Goal: Information Seeking & Learning: Check status

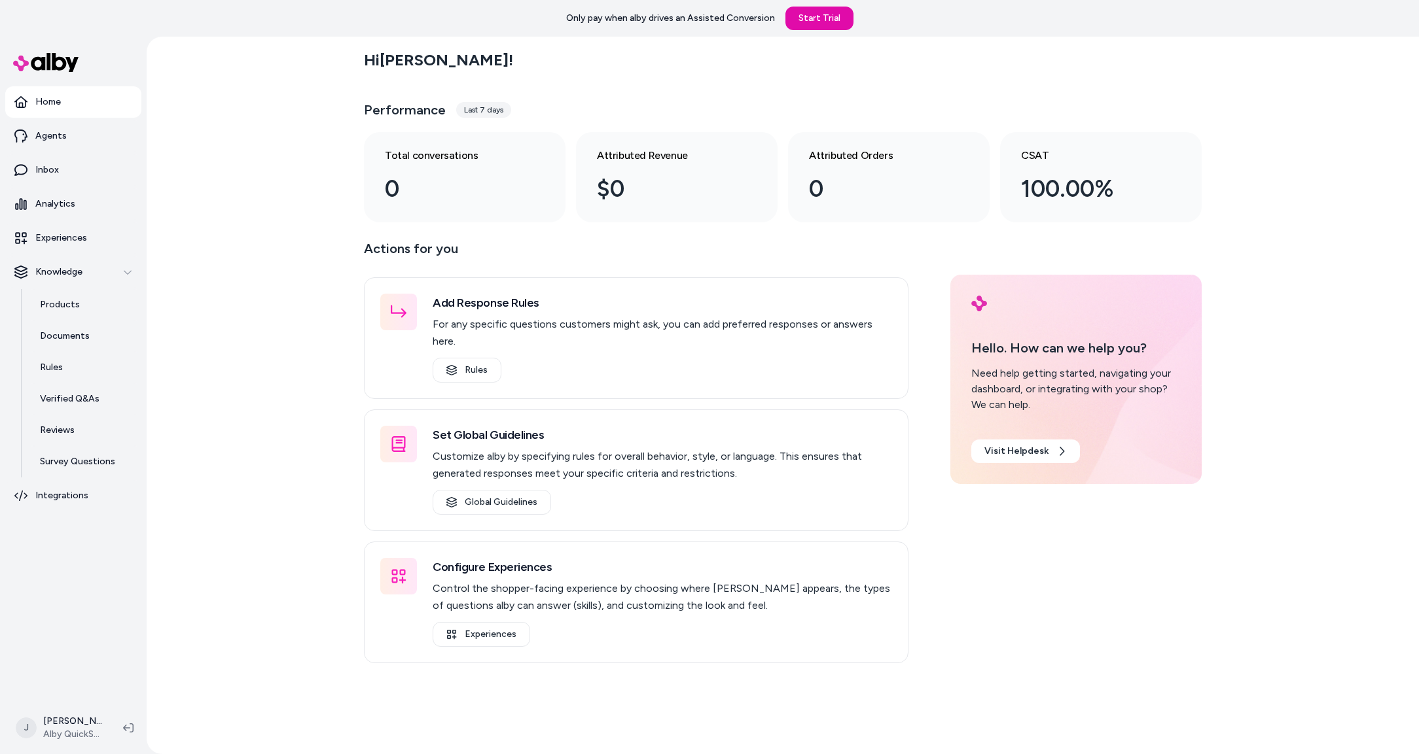
click at [343, 298] on div "Hi [PERSON_NAME] ! Performance Last 7 days Total conversations 0 Attributed Rev…" at bounding box center [783, 396] width 1272 height 718
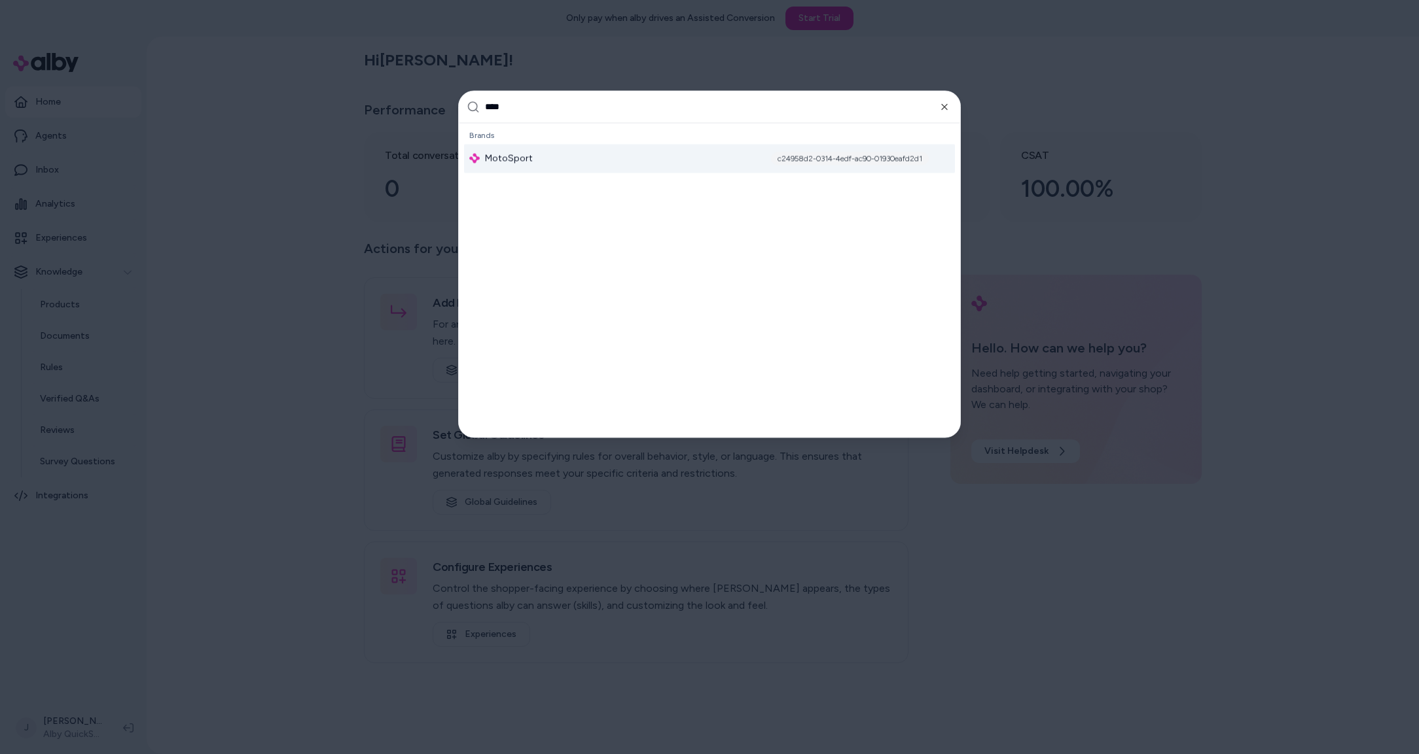
type input "****"
click at [548, 155] on div "MotoSport c24958d2-0314-4edf-ac90-01930eafd2d1" at bounding box center [709, 158] width 491 height 29
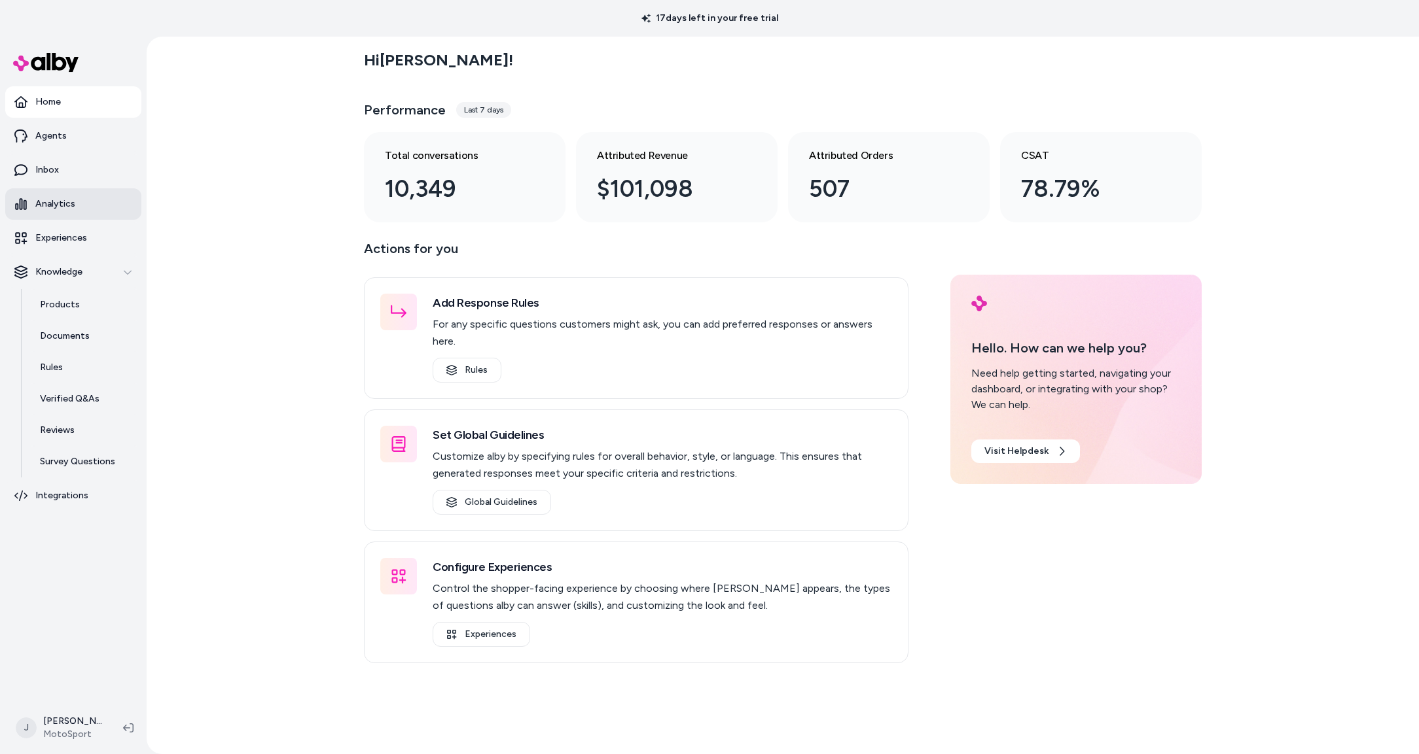
click at [67, 204] on p "Analytics" at bounding box center [55, 204] width 40 height 13
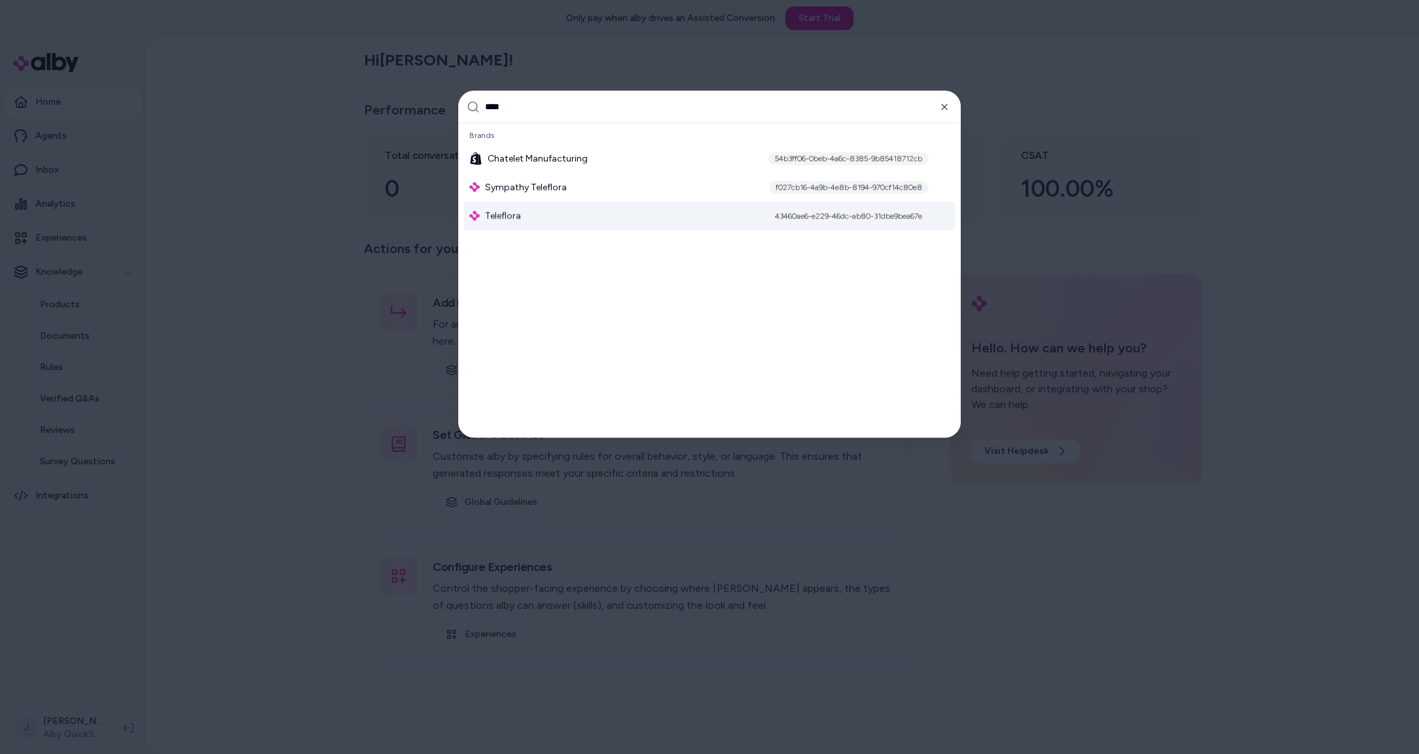
type input "****"
click at [554, 221] on div "Teleflora 43460ae6-e229-46dc-ab80-31dbe9bea67e" at bounding box center [709, 216] width 491 height 29
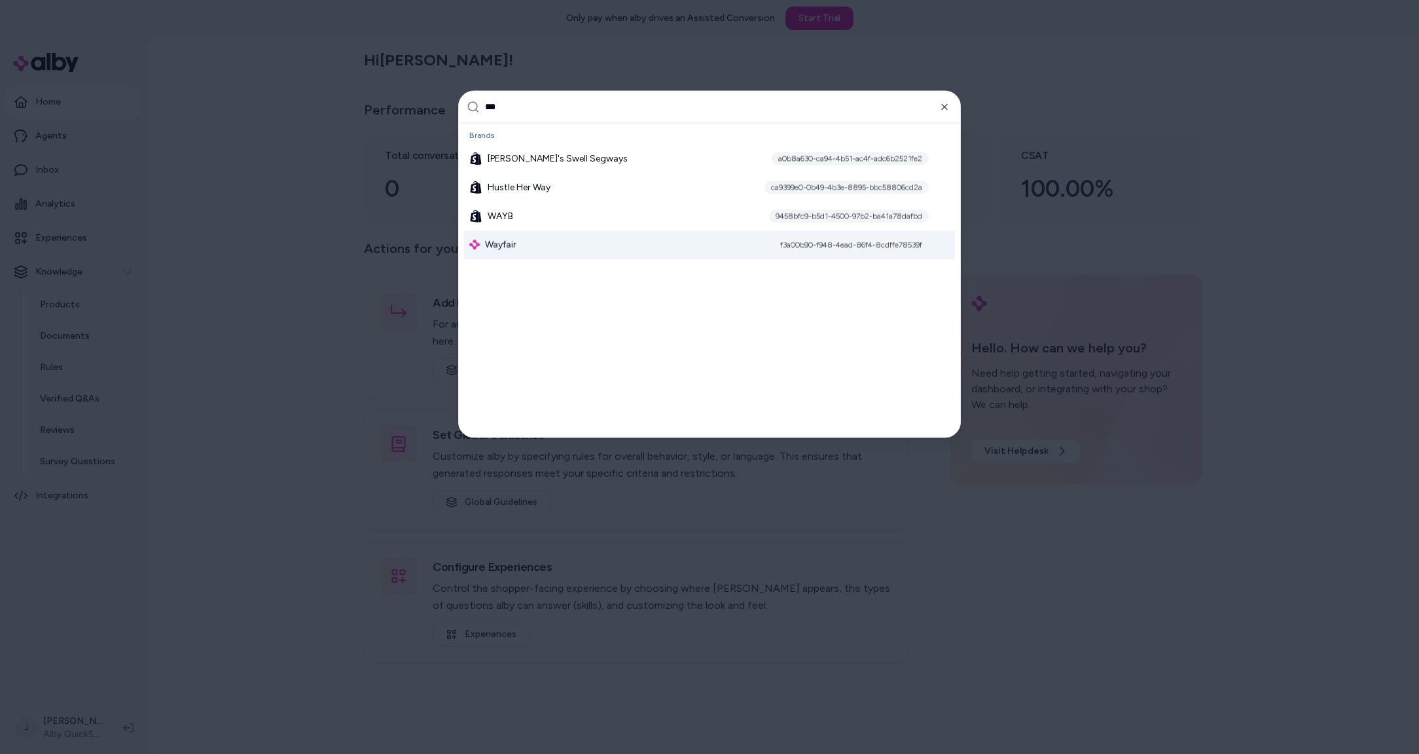
type input "***"
click at [503, 240] on span "Wayfair" at bounding box center [500, 244] width 31 height 13
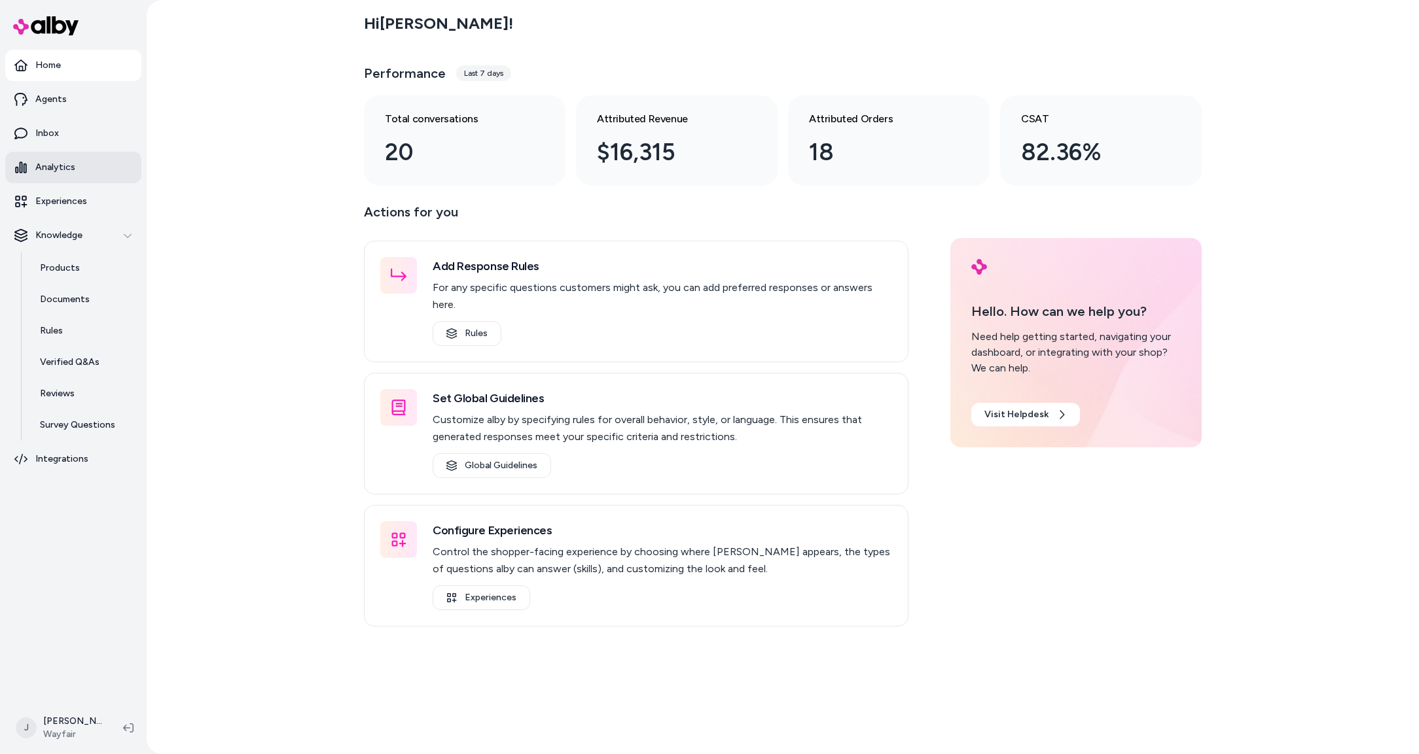
click at [72, 163] on p "Analytics" at bounding box center [55, 167] width 40 height 13
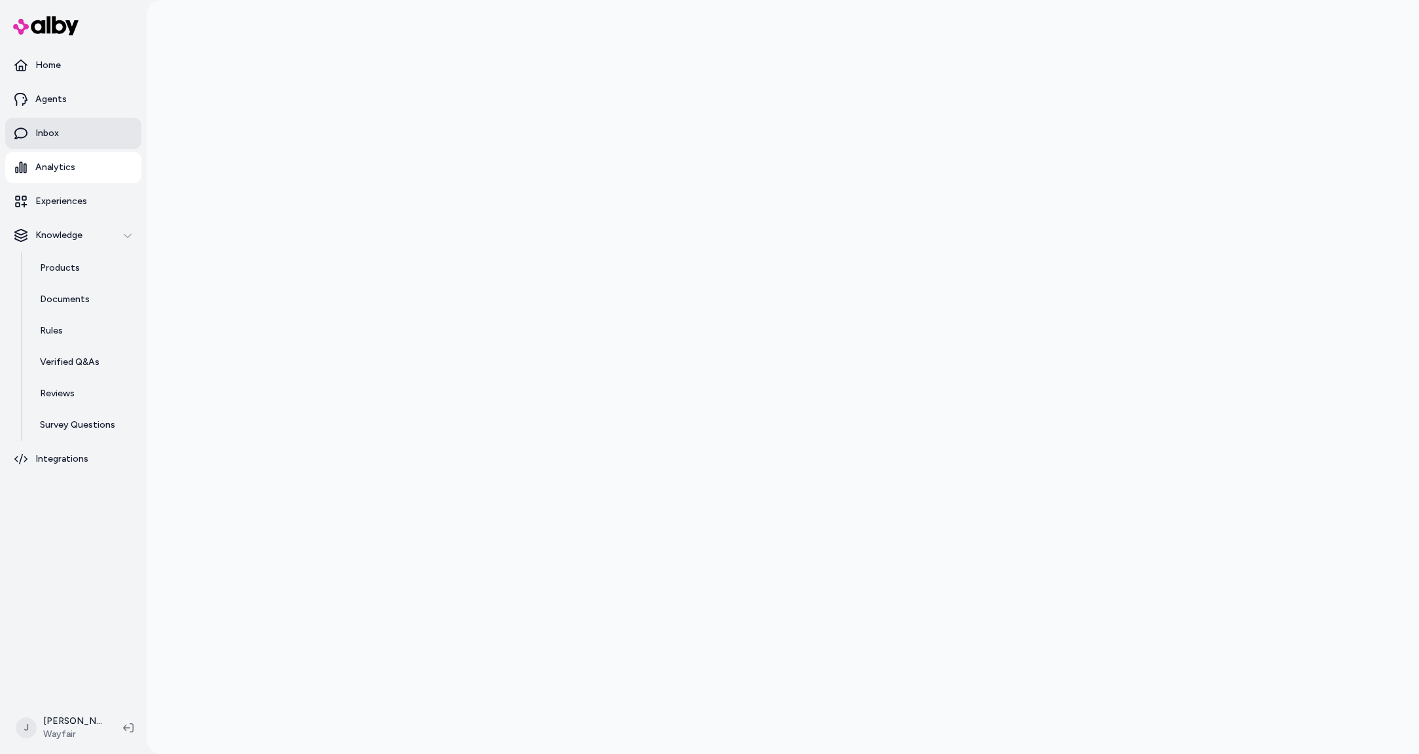
click at [70, 136] on link "Inbox" at bounding box center [73, 133] width 136 height 31
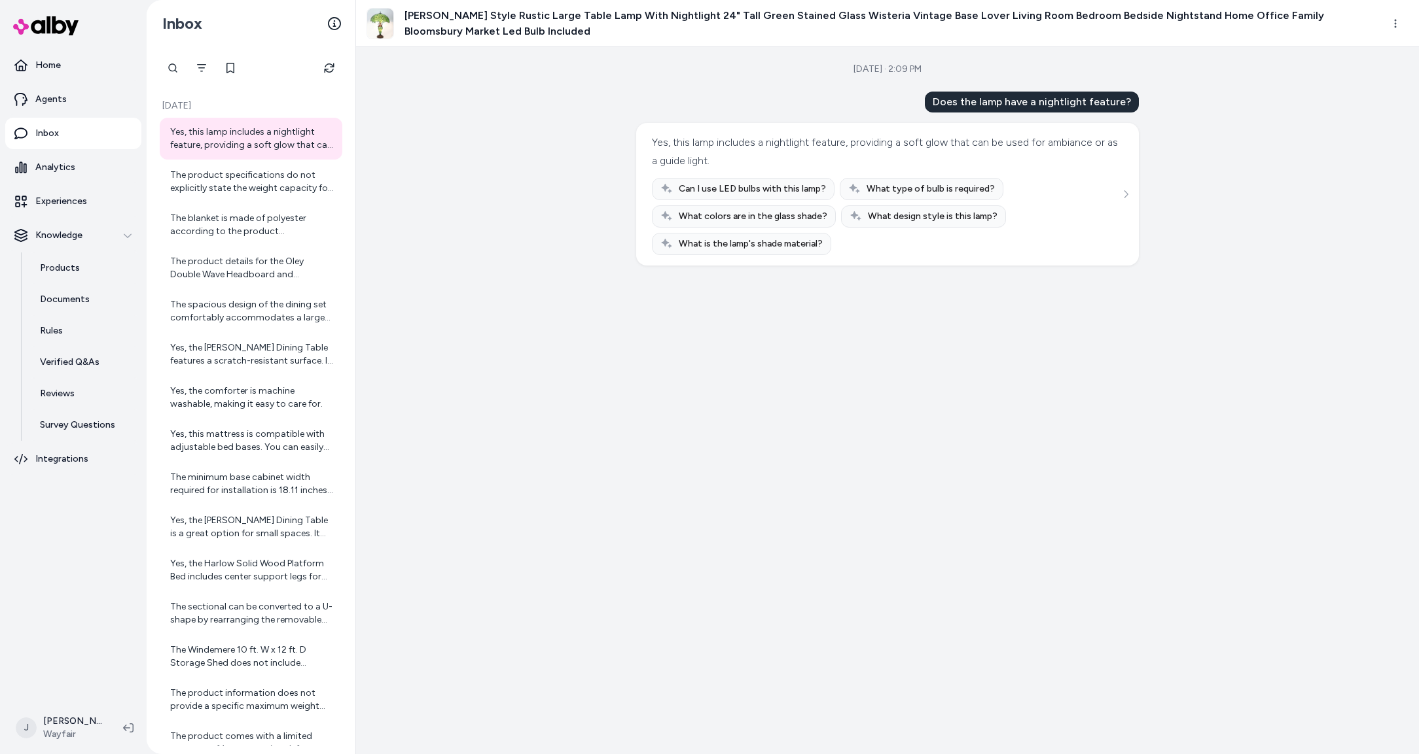
click at [240, 138] on div "Yes, this lamp includes a nightlight feature, providing a soft glow that can be…" at bounding box center [252, 139] width 164 height 26
click at [1394, 20] on html "Home Agents Inbox Analytics Experiences Knowledge Products Documents Rules Veri…" at bounding box center [709, 377] width 1419 height 754
click at [1322, 75] on link "View product in alby" at bounding box center [1338, 73] width 143 height 21
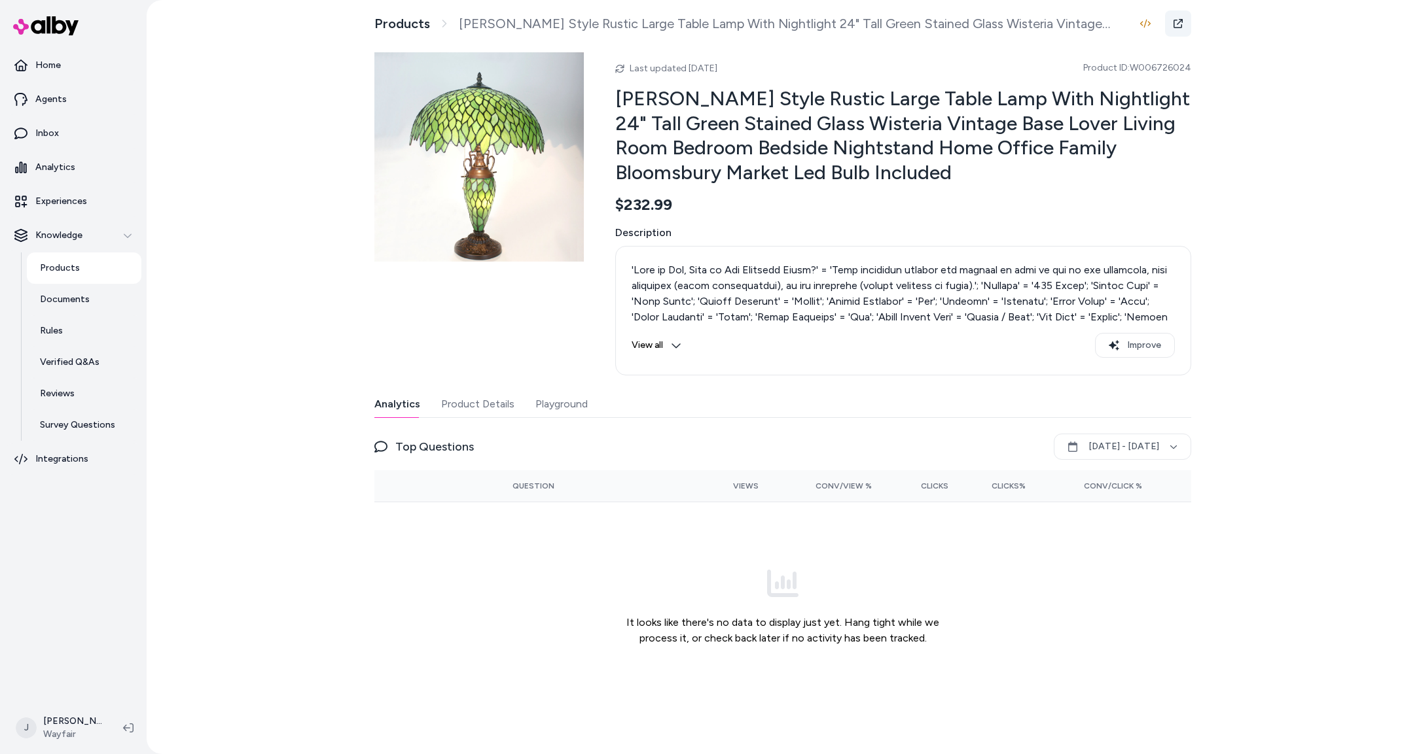
click at [1182, 21] on icon at bounding box center [1177, 23] width 9 height 9
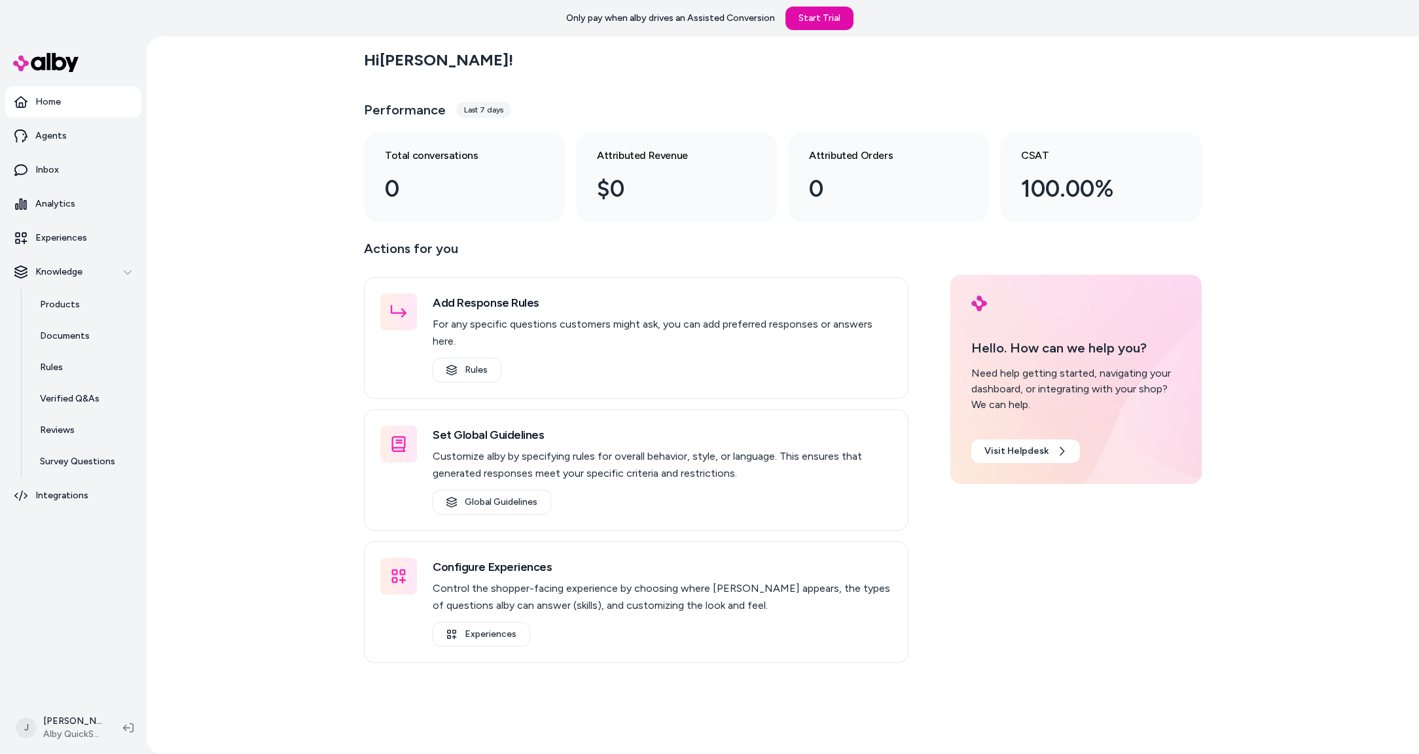
click at [265, 266] on div "Hi [PERSON_NAME] ! Performance Last 7 days Total conversations 0 Attributed Rev…" at bounding box center [783, 396] width 1272 height 718
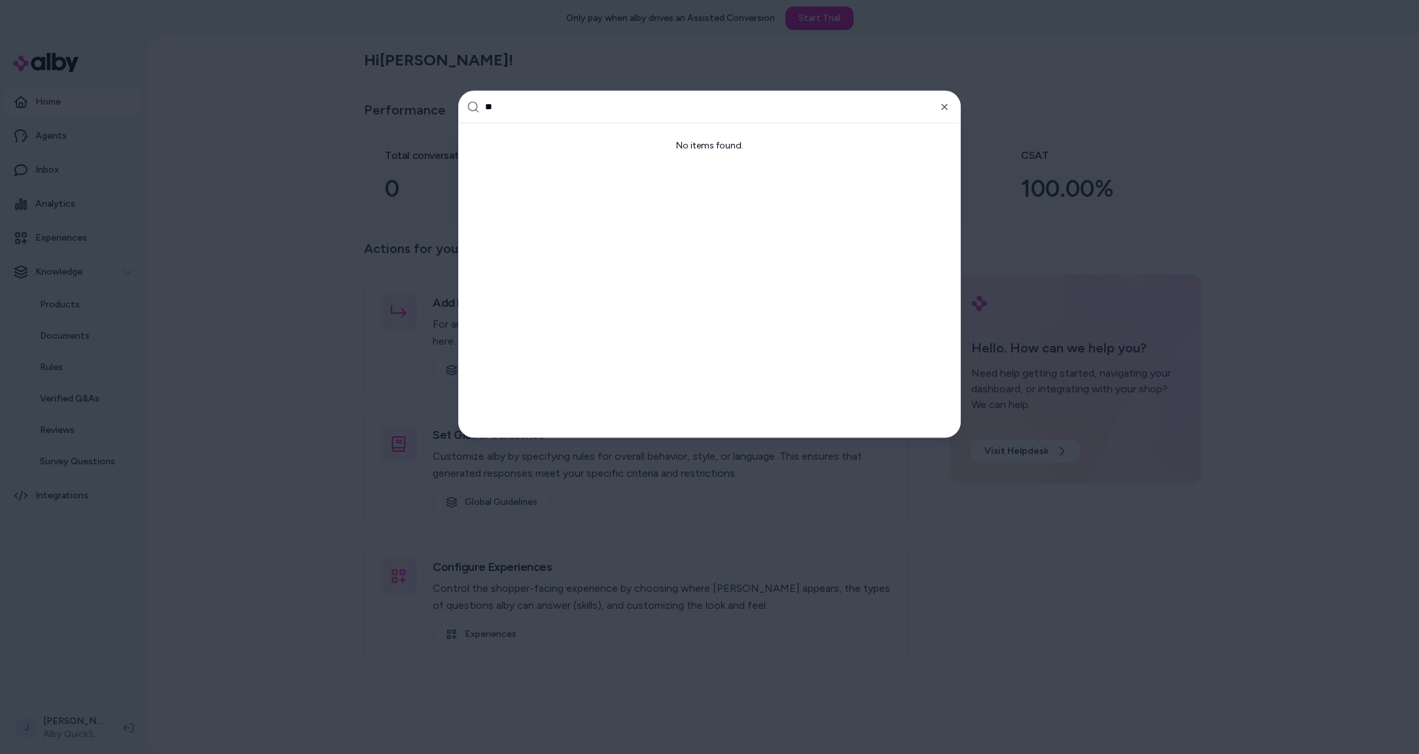
type input "*"
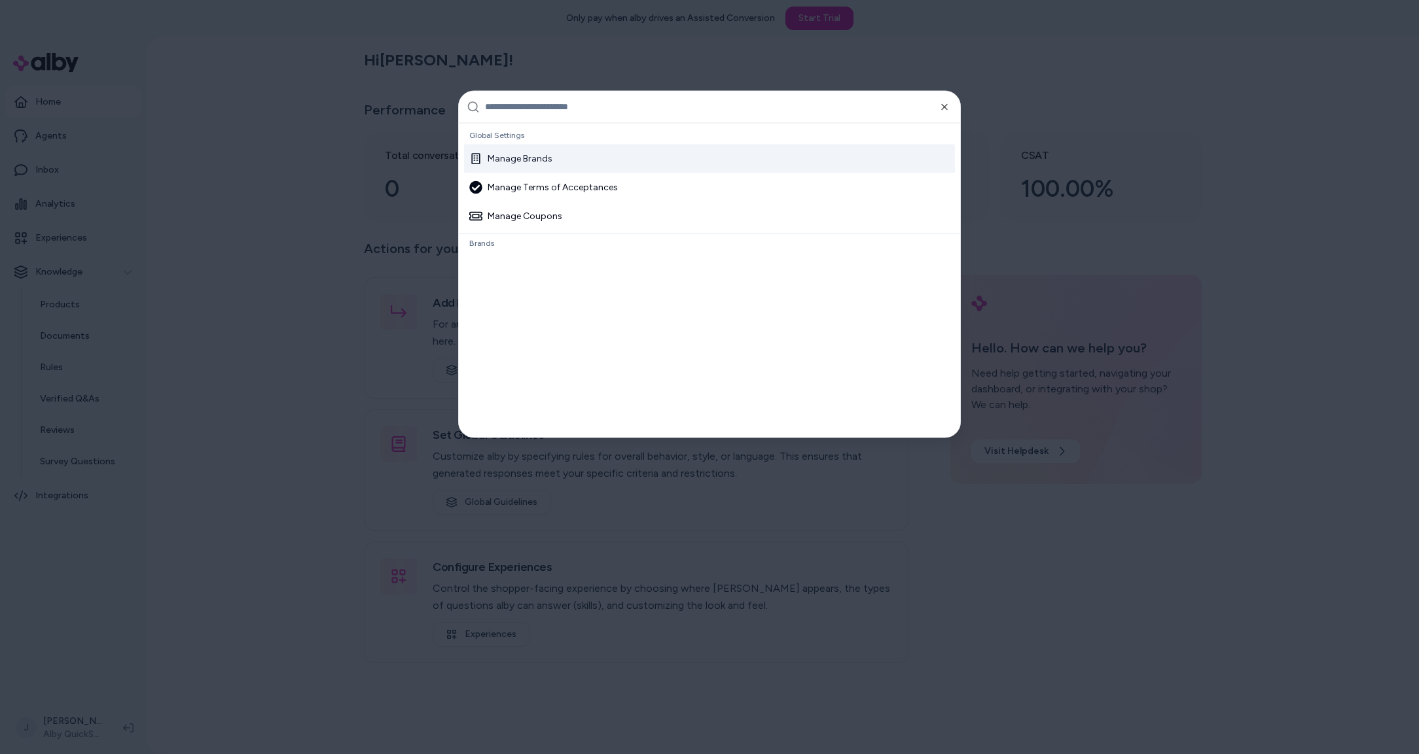
drag, startPoint x: 218, startPoint y: 171, endPoint x: 227, endPoint y: 154, distance: 19.3
click at [218, 169] on div at bounding box center [709, 377] width 1419 height 754
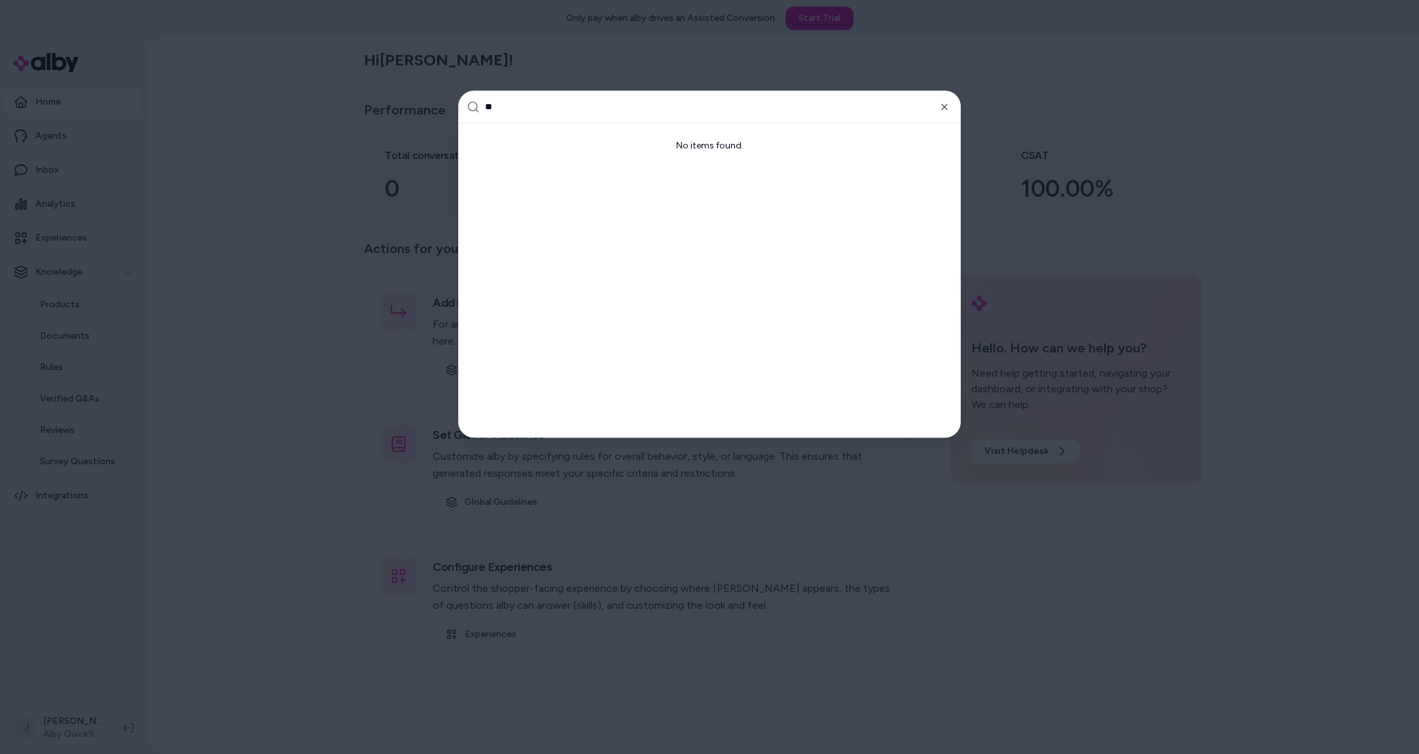
type input "*"
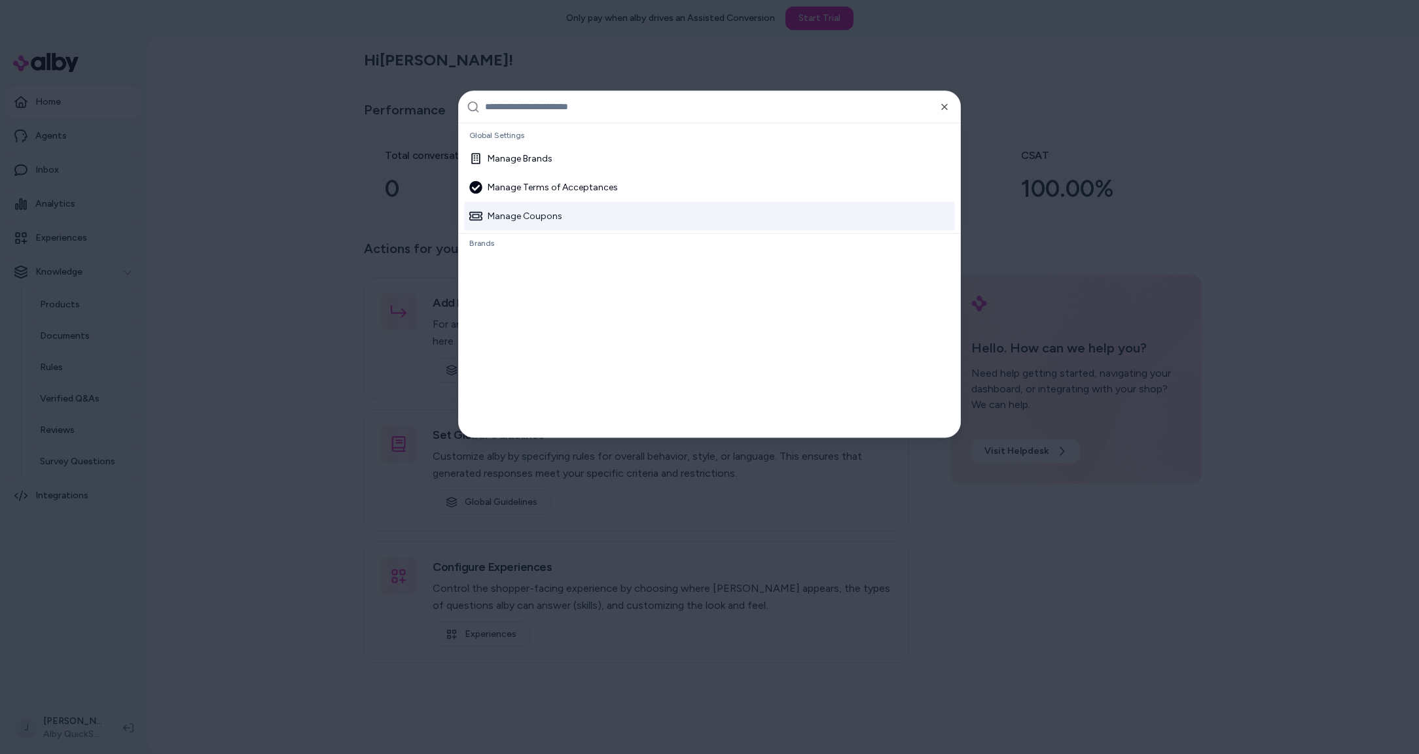
drag, startPoint x: 238, startPoint y: 357, endPoint x: 205, endPoint y: 43, distance: 315.1
click at [237, 354] on div at bounding box center [709, 377] width 1419 height 754
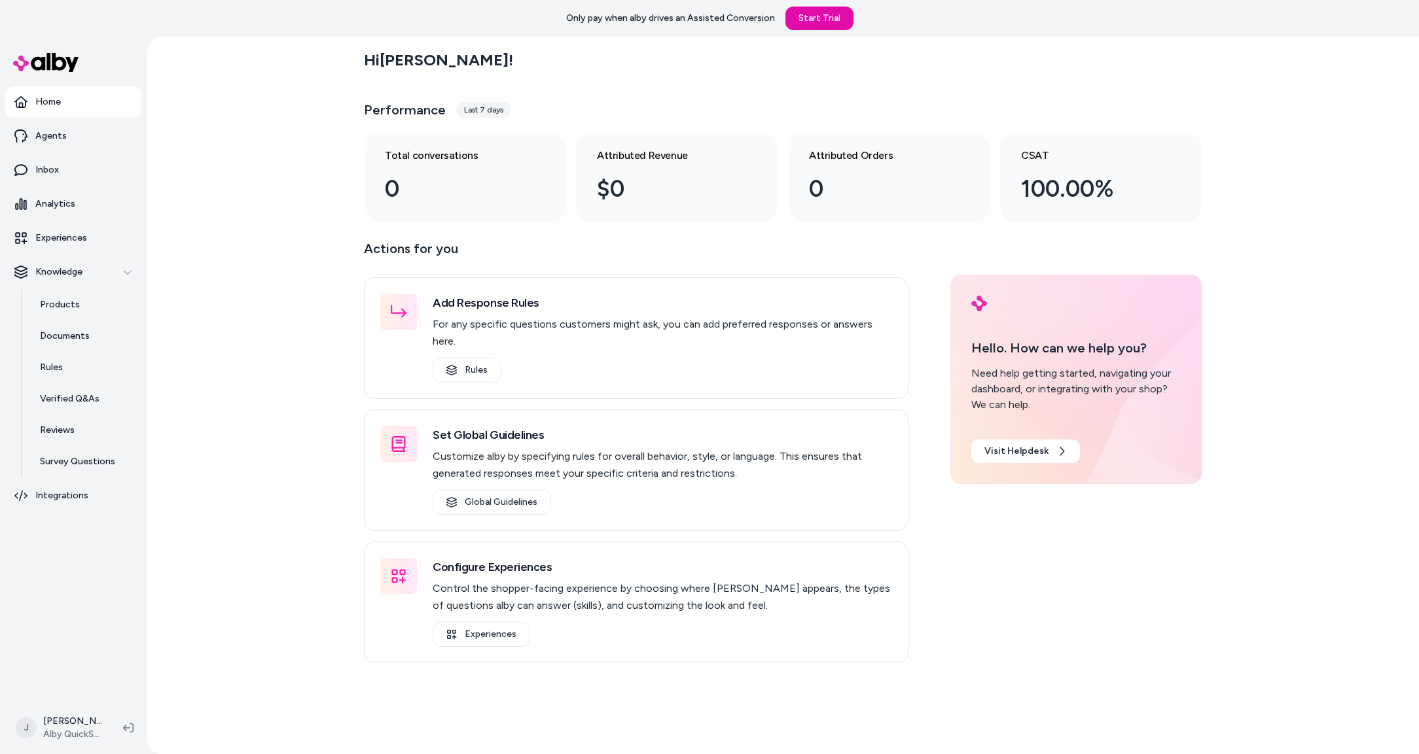
click at [198, 200] on div "Hi Jackie ! Performance Last 7 days Total conversations 0 Attributed Revenue $0…" at bounding box center [783, 396] width 1272 height 718
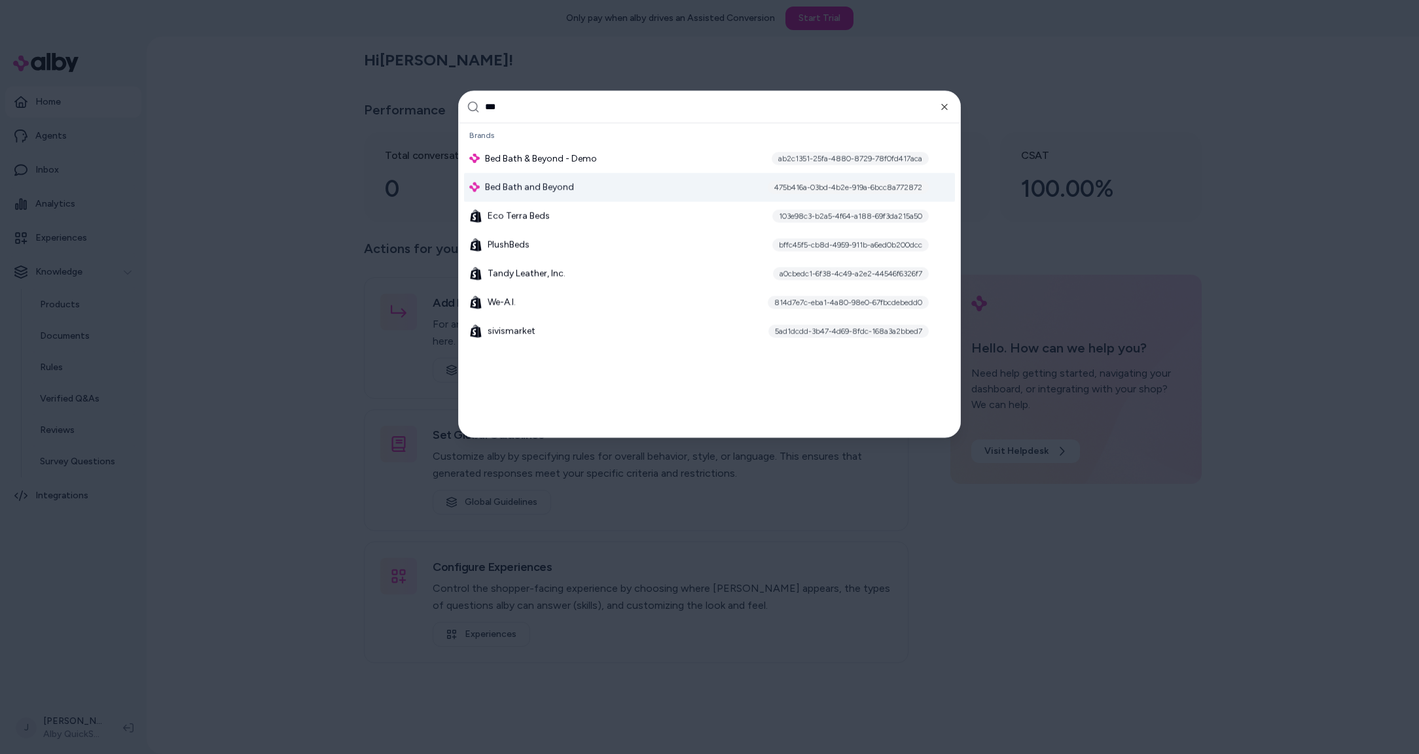
type input "***"
click at [597, 185] on div "Bed Bath and Beyond 475b416a-03bd-4b2e-919a-6bcc8a772872" at bounding box center [709, 187] width 491 height 29
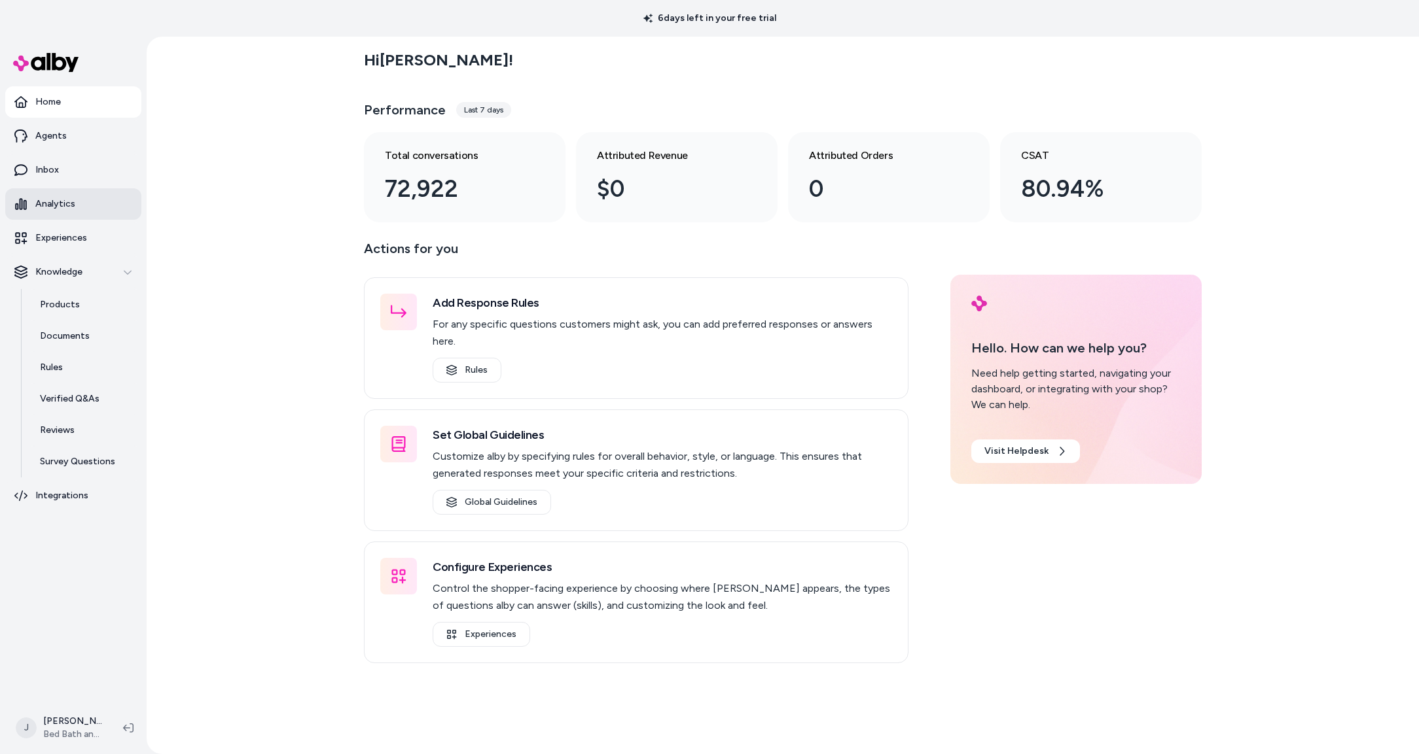
click at [67, 211] on link "Analytics" at bounding box center [73, 203] width 136 height 31
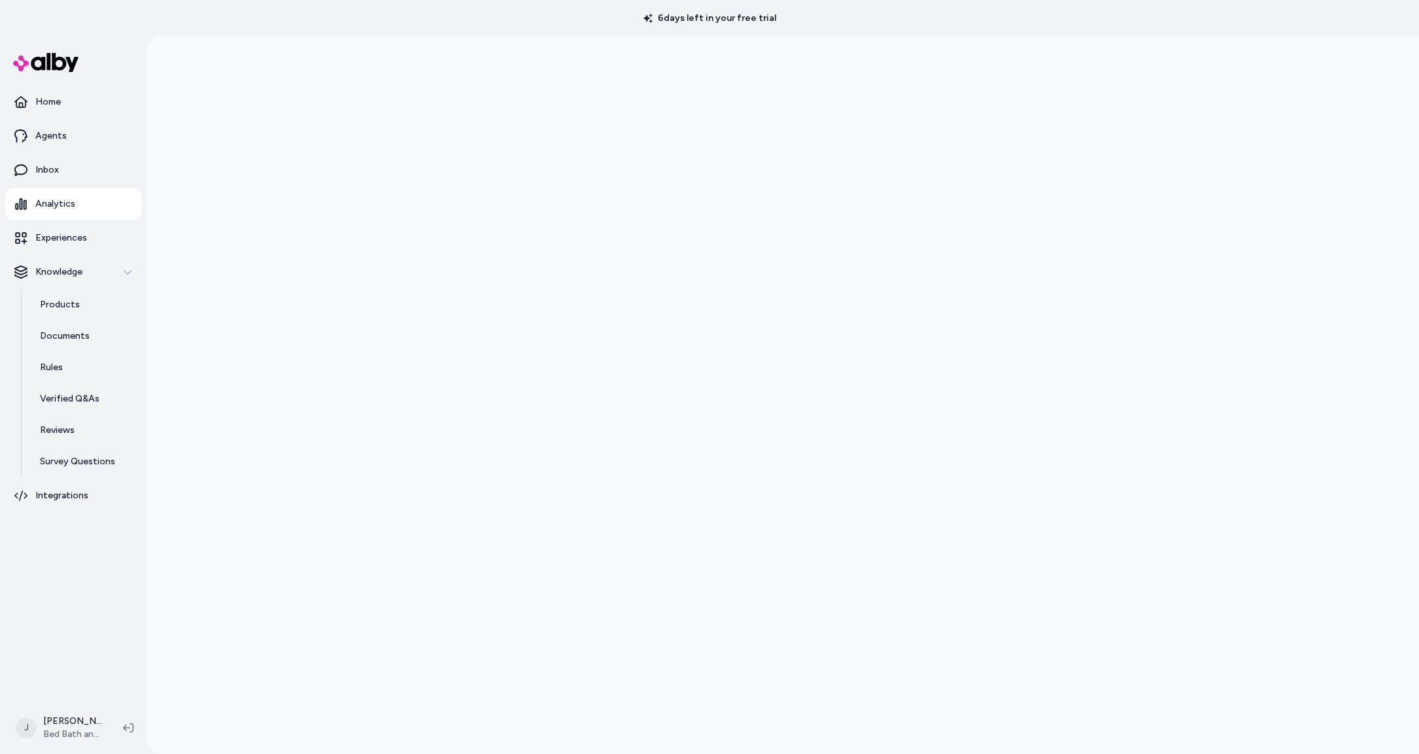
click at [260, 228] on div at bounding box center [783, 414] width 1272 height 754
click at [65, 304] on p "Products" at bounding box center [60, 304] width 40 height 13
drag, startPoint x: 67, startPoint y: 427, endPoint x: 78, endPoint y: 419, distance: 13.1
click at [68, 427] on p "Reviews" at bounding box center [57, 430] width 35 height 13
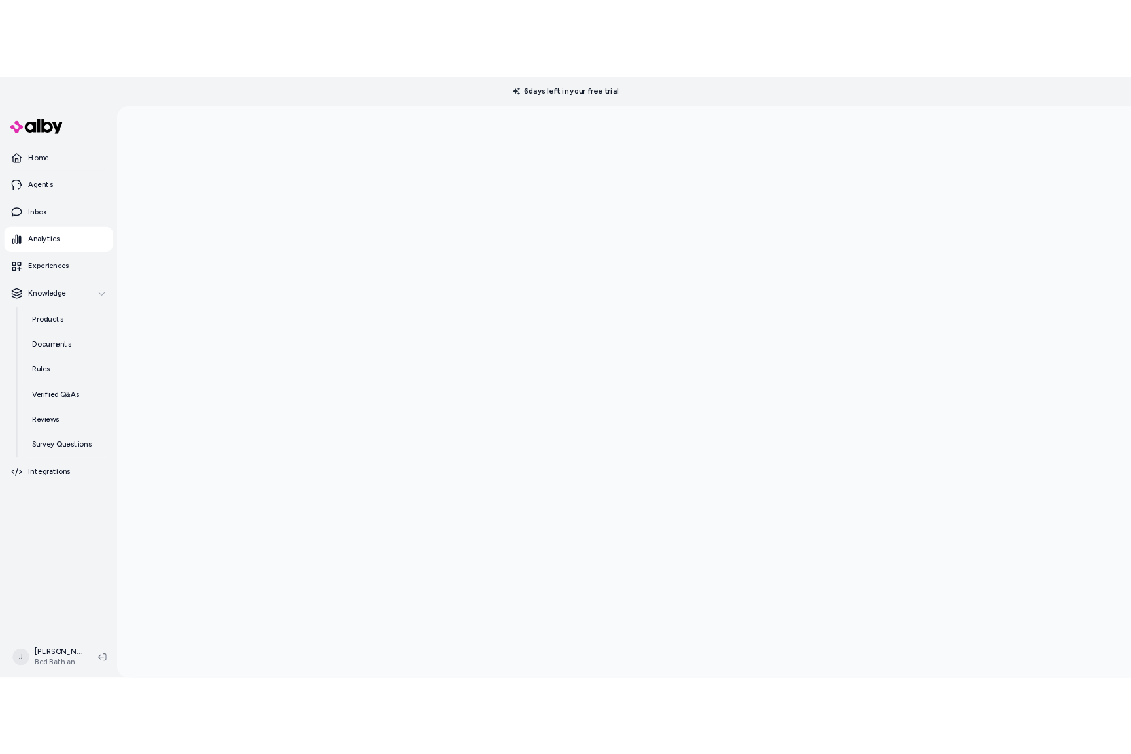
scroll to position [37, 0]
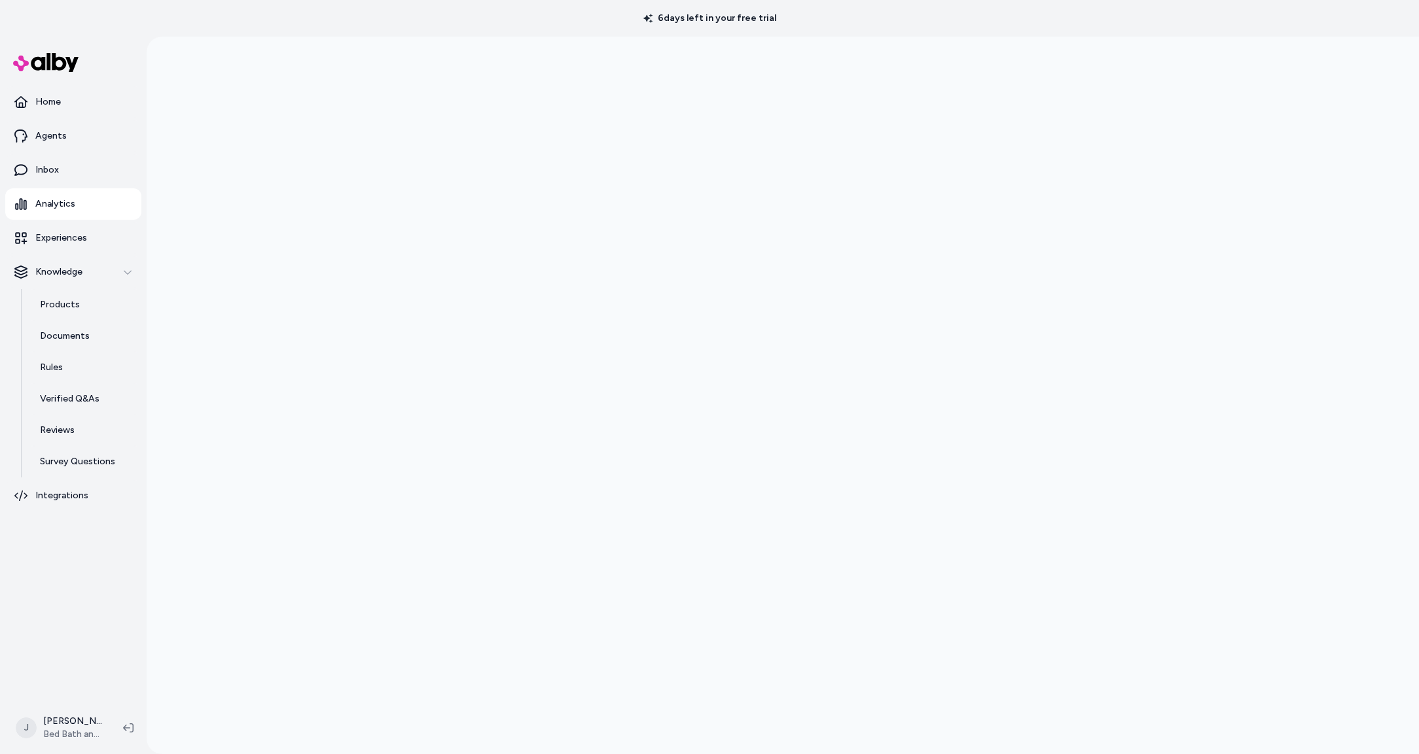
click at [4, 340] on div "Home Agents Inbox Analytics Experiences Knowledge Products Documents Rules Veri…" at bounding box center [73, 369] width 147 height 665
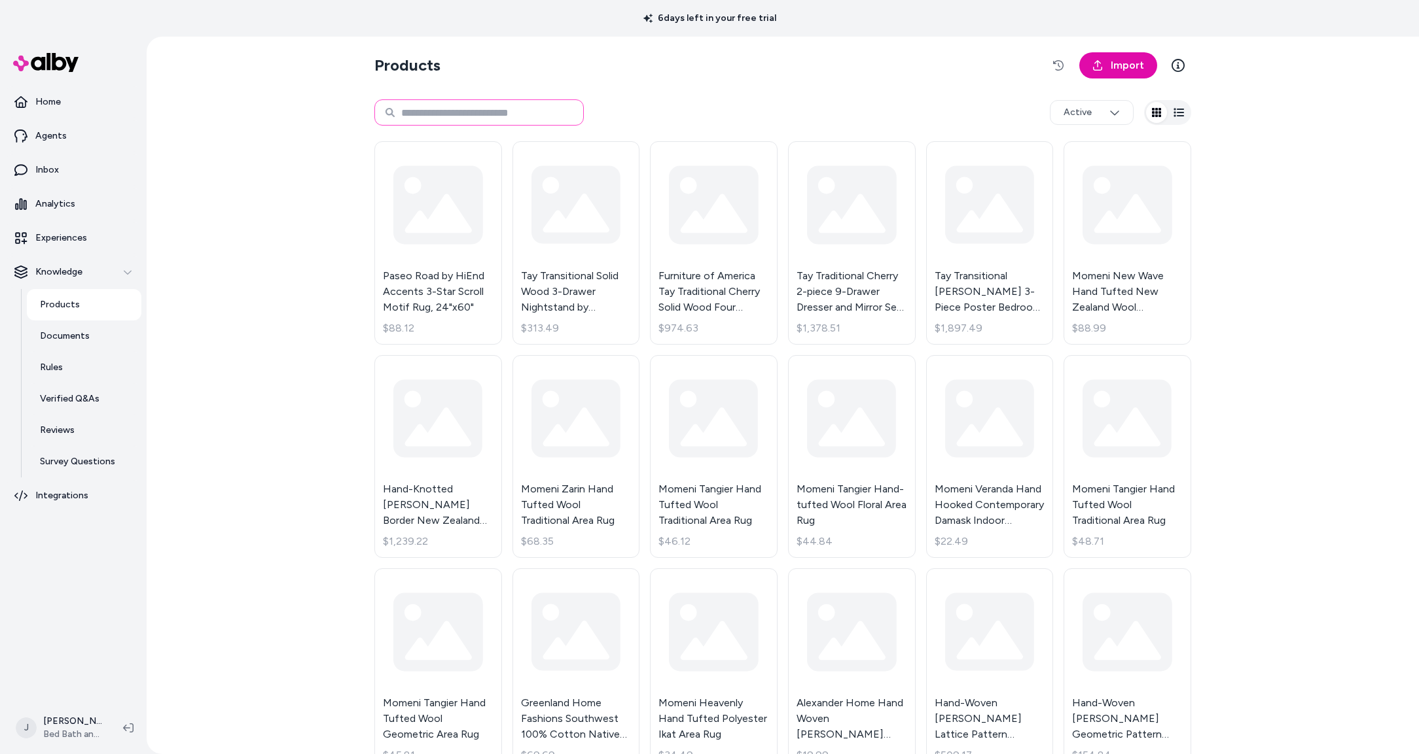
click at [436, 115] on input at bounding box center [478, 112] width 209 height 26
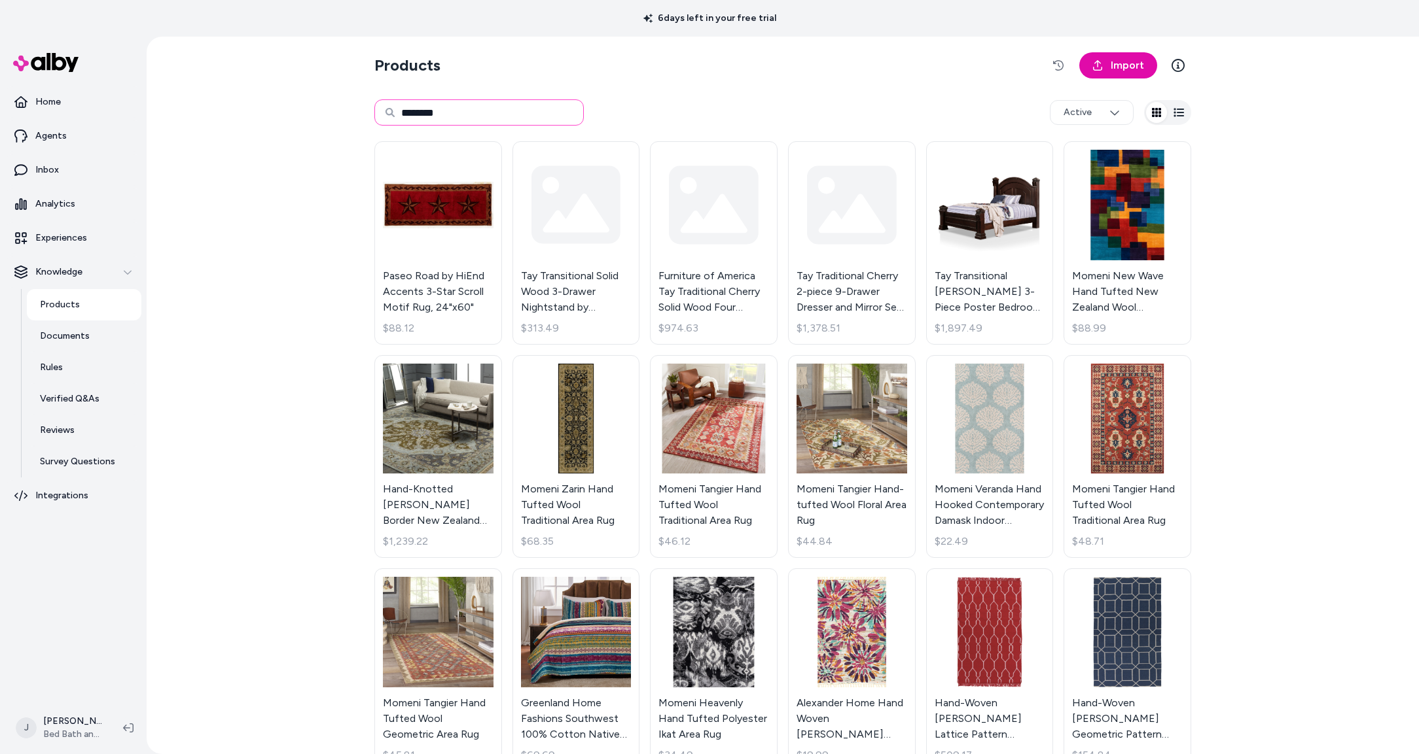
type input "********"
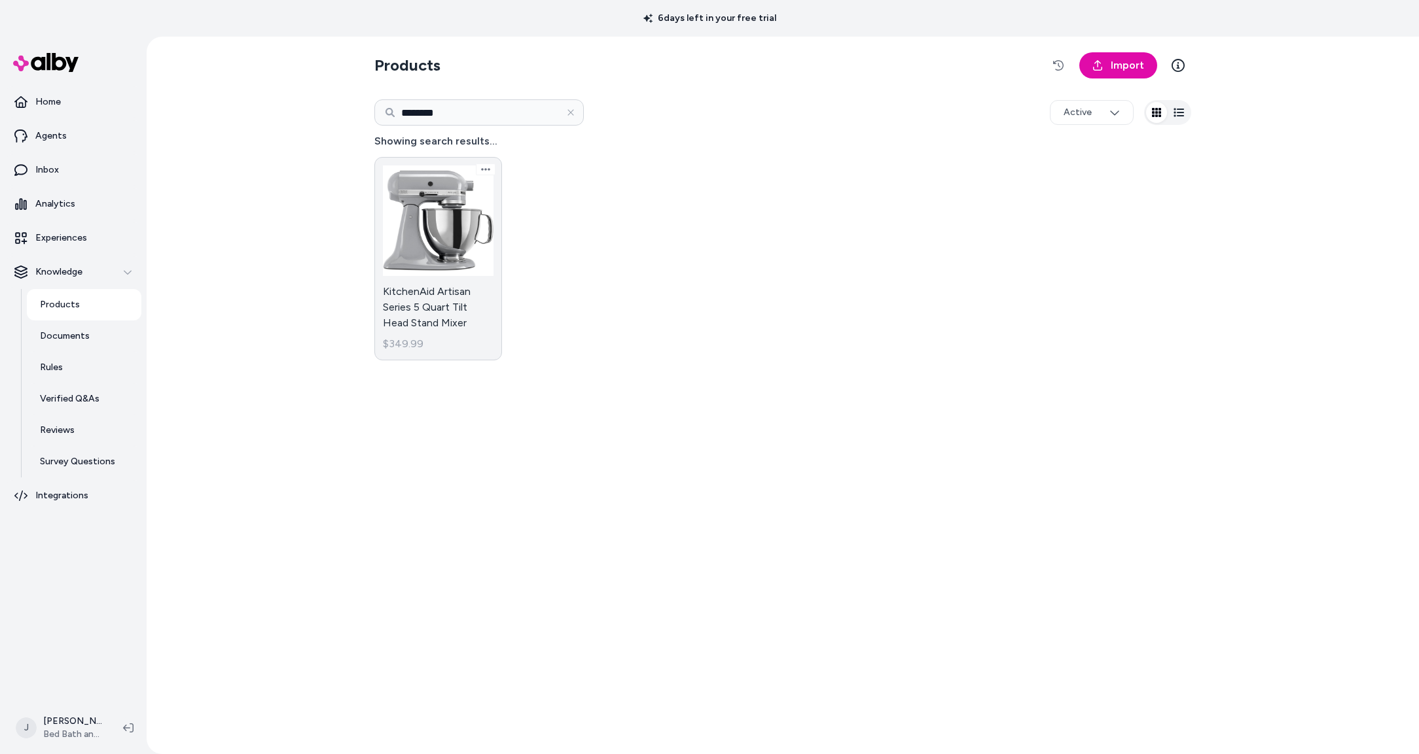
drag, startPoint x: 418, startPoint y: 270, endPoint x: 429, endPoint y: 259, distance: 14.8
click at [418, 270] on link "KitchenAid Artisan Series 5 Quart Tilt Head Stand Mixer $349.99" at bounding box center [438, 259] width 128 height 204
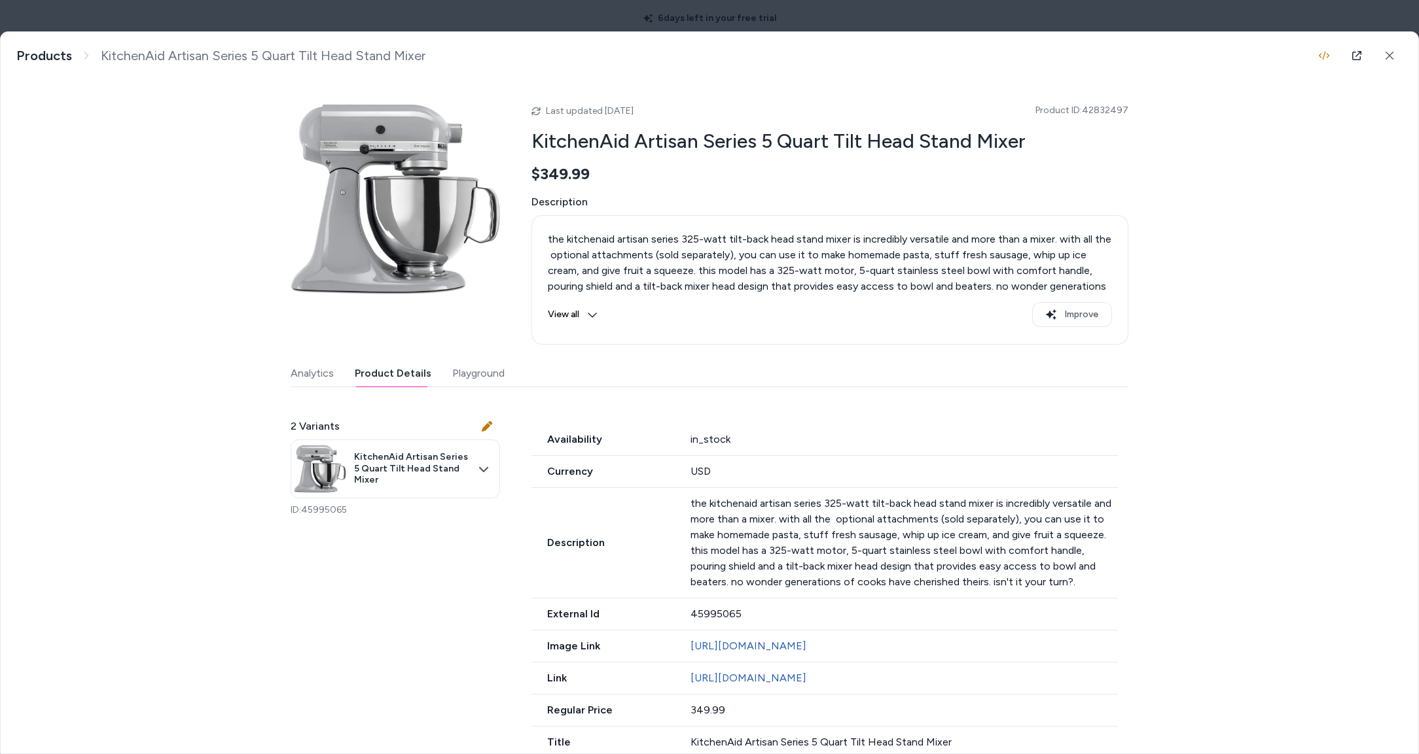
click at [379, 373] on button "Product Details" at bounding box center [393, 374] width 77 height 26
drag, startPoint x: 1127, startPoint y: 108, endPoint x: 1086, endPoint y: 110, distance: 41.9
click at [1086, 110] on span "Product ID: 42832497" at bounding box center [1081, 110] width 93 height 13
drag, startPoint x: 745, startPoint y: 618, endPoint x: 651, endPoint y: 616, distance: 93.6
click at [673, 617] on div "External Id 45995065" at bounding box center [824, 615] width 586 height 32
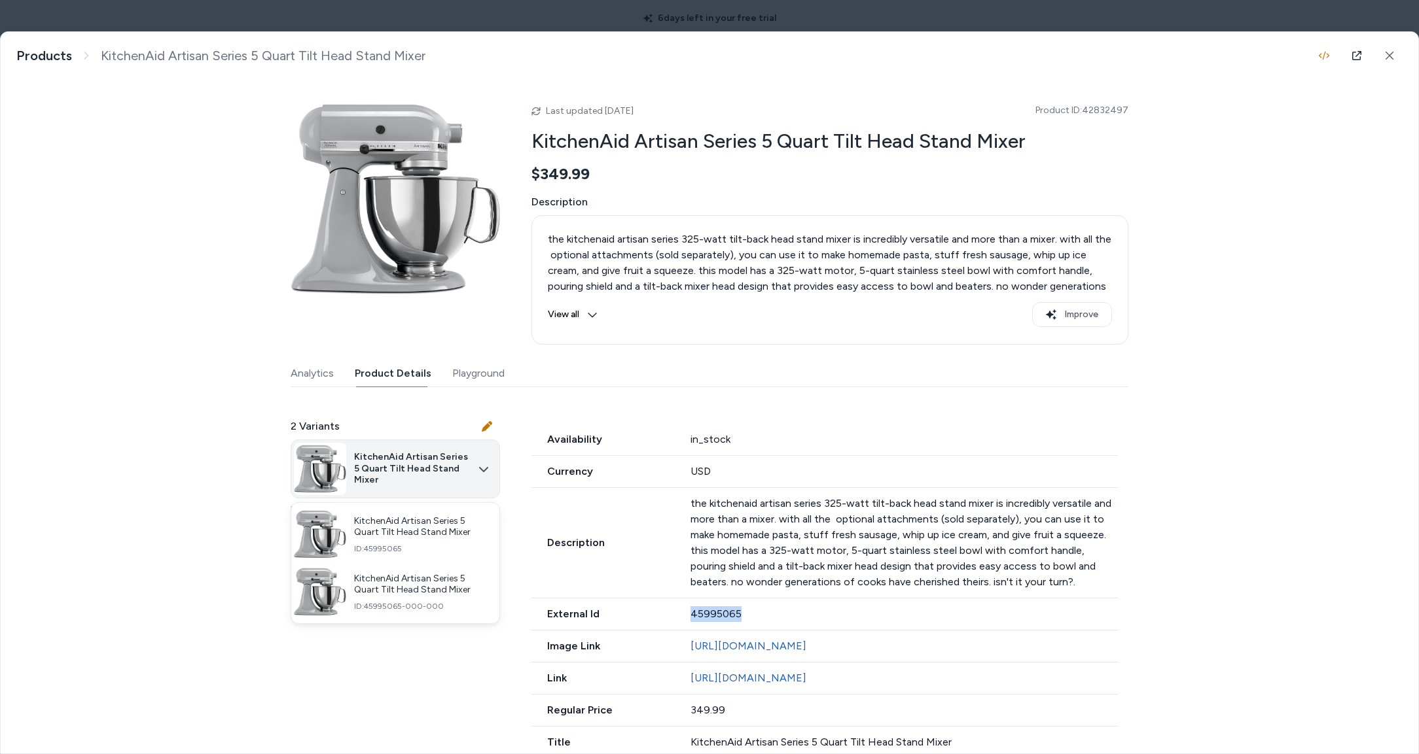
click at [476, 464] on body "6 days left in your free trial Home Agents Inbox Analytics Experiences Knowledg…" at bounding box center [709, 377] width 1419 height 754
click at [434, 611] on span "ID: 45995065-000-000" at bounding box center [421, 606] width 135 height 10
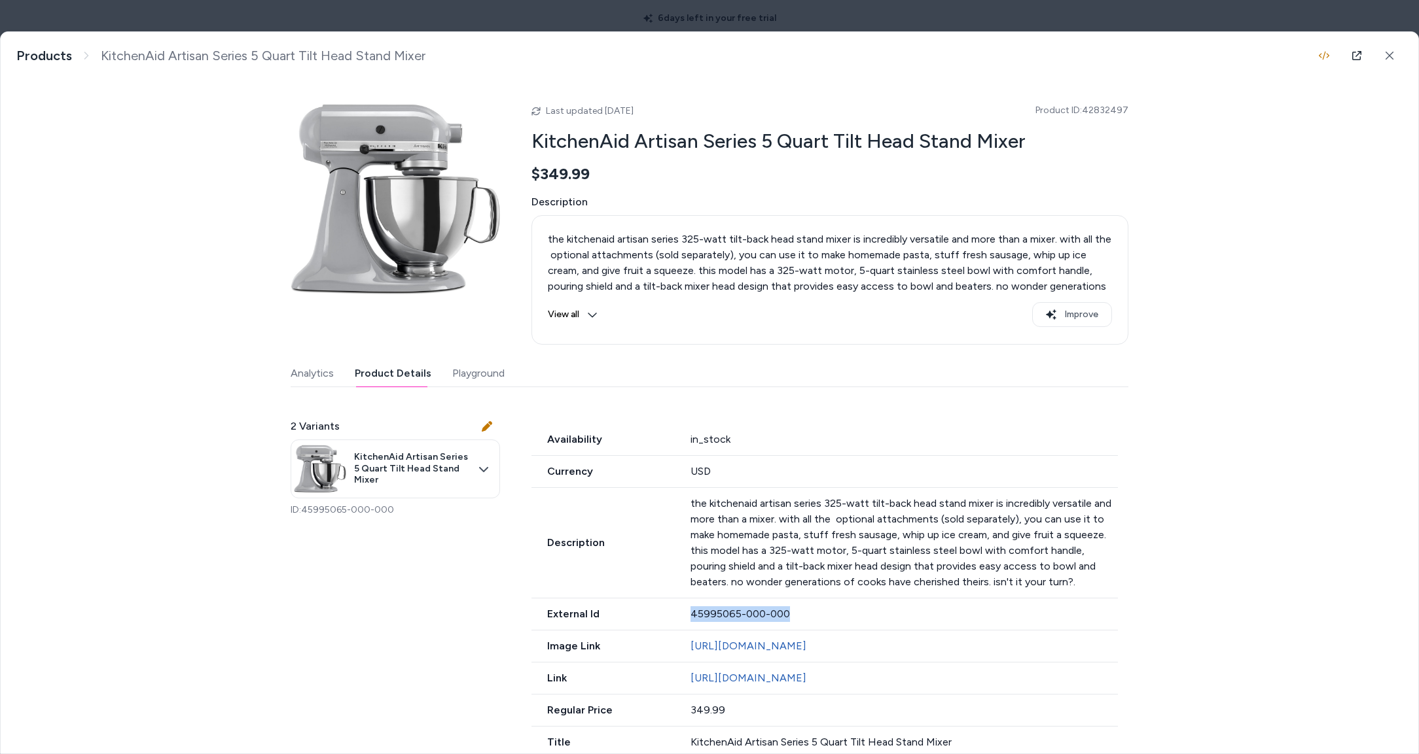
drag, startPoint x: 803, startPoint y: 616, endPoint x: 664, endPoint y: 617, distance: 139.4
click at [664, 617] on div "External Id 45995065-000-000" at bounding box center [824, 615] width 586 height 32
click at [800, 620] on div "45995065-000-000" at bounding box center [904, 615] width 428 height 16
drag, startPoint x: 790, startPoint y: 616, endPoint x: 627, endPoint y: 616, distance: 163.6
click at [627, 616] on div "External Id 45995065-000-000" at bounding box center [824, 615] width 586 height 32
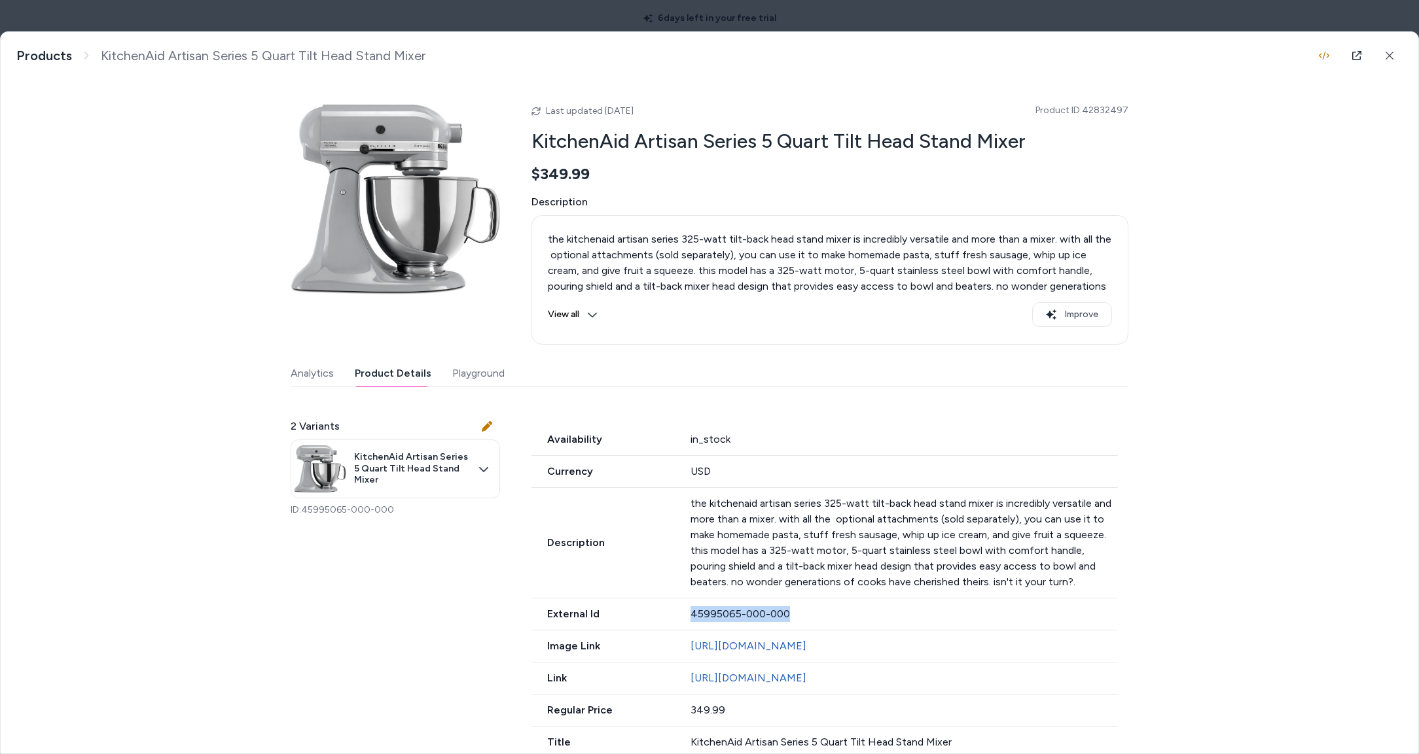
click at [681, 616] on div "External Id 45995065-000-000" at bounding box center [824, 615] width 586 height 32
drag, startPoint x: 678, startPoint y: 616, endPoint x: 853, endPoint y: 617, distance: 174.7
click at [853, 617] on div "External Id 45995065-000-000" at bounding box center [824, 615] width 586 height 32
click at [1118, 106] on span "Product ID: 42832497" at bounding box center [1081, 110] width 93 height 13
drag, startPoint x: 1131, startPoint y: 109, endPoint x: 1085, endPoint y: 113, distance: 46.6
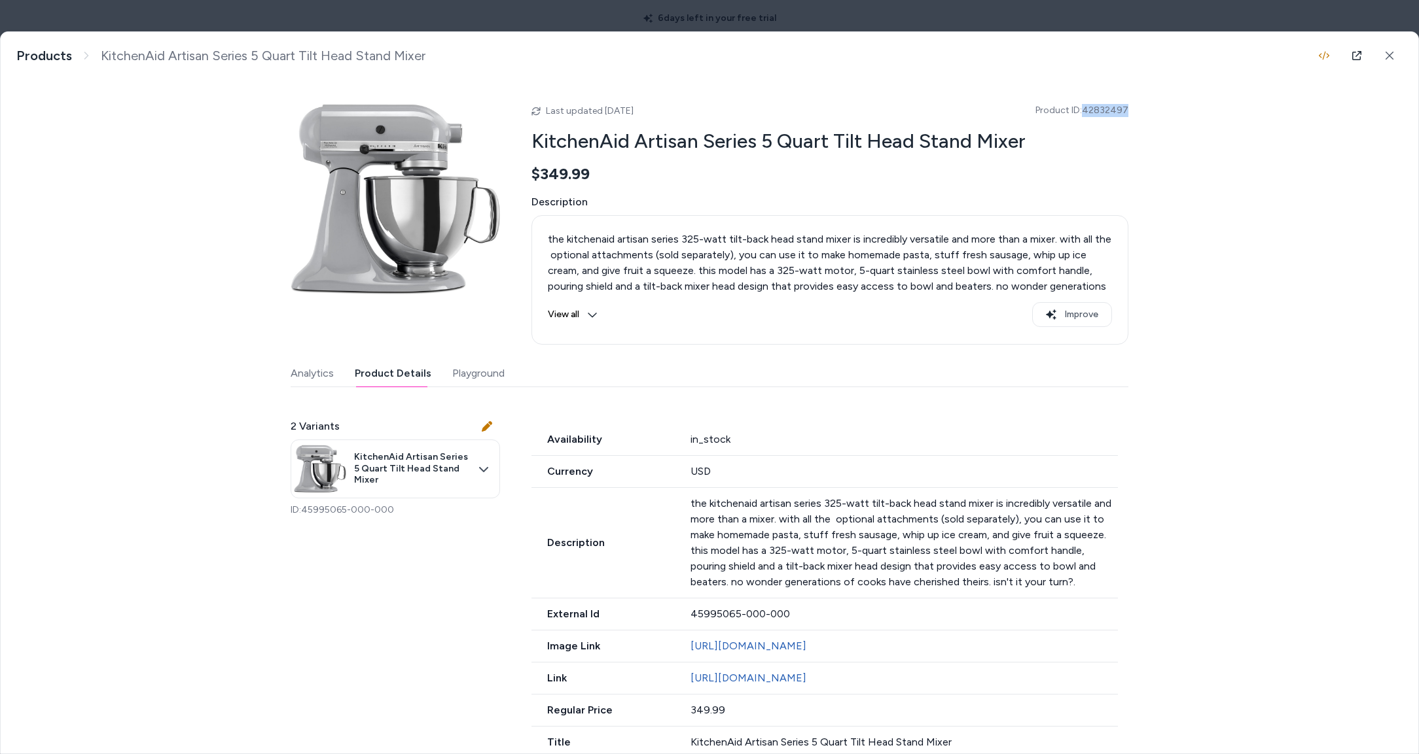
click at [1085, 113] on div "KitchenAid Artisan Series 5 Quart Tilt Head Stand Mixer the kitchenaid artisan …" at bounding box center [709, 393] width 1417 height 722
drag, startPoint x: 701, startPoint y: 624, endPoint x: 683, endPoint y: 622, distance: 18.4
click at [683, 622] on div "External Id 45995065-000-000" at bounding box center [824, 615] width 586 height 32
click at [665, 619] on span "External Id" at bounding box center [602, 615] width 143 height 16
drag, startPoint x: 541, startPoint y: 620, endPoint x: 819, endPoint y: 620, distance: 278.8
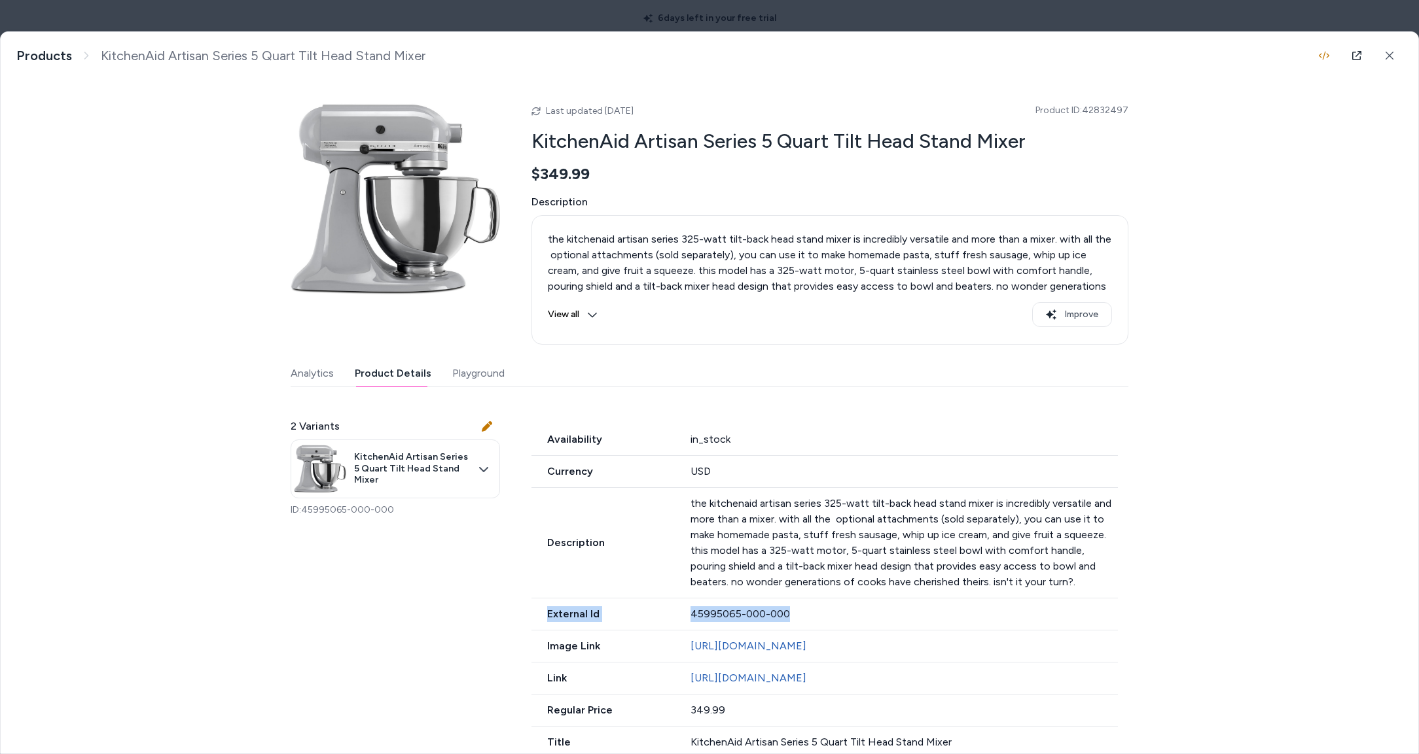
click at [819, 620] on div "External Id 45995065-000-000" at bounding box center [824, 615] width 586 height 32
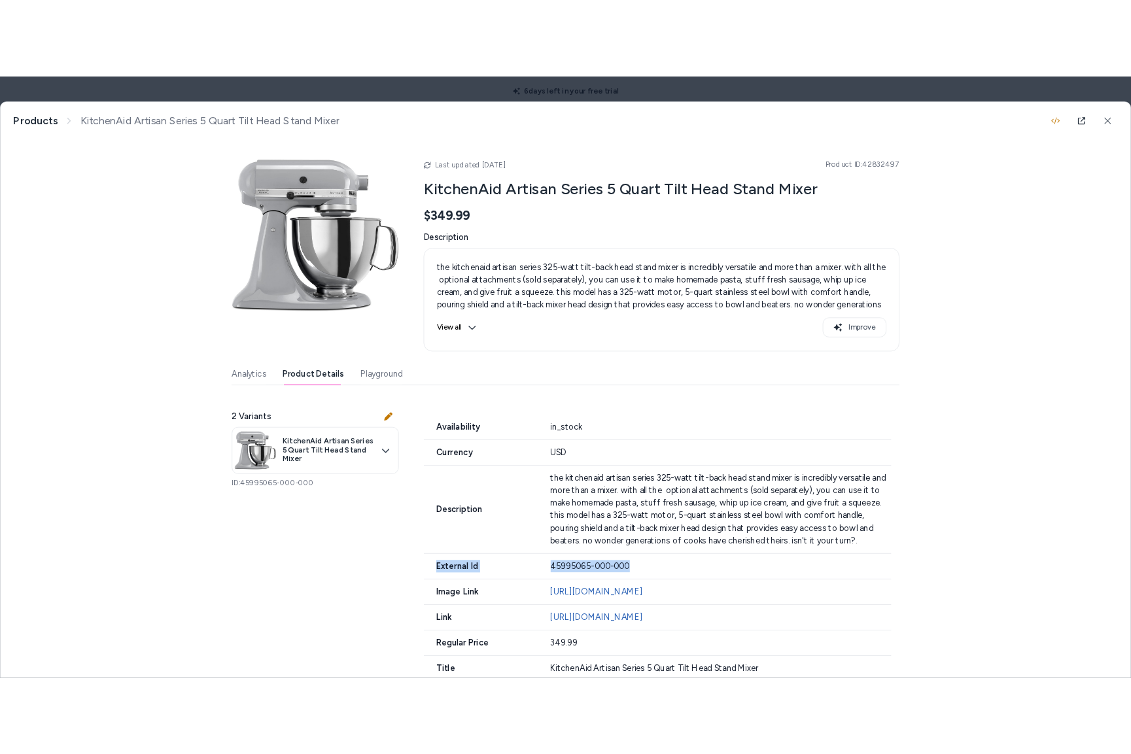
scroll to position [4, 0]
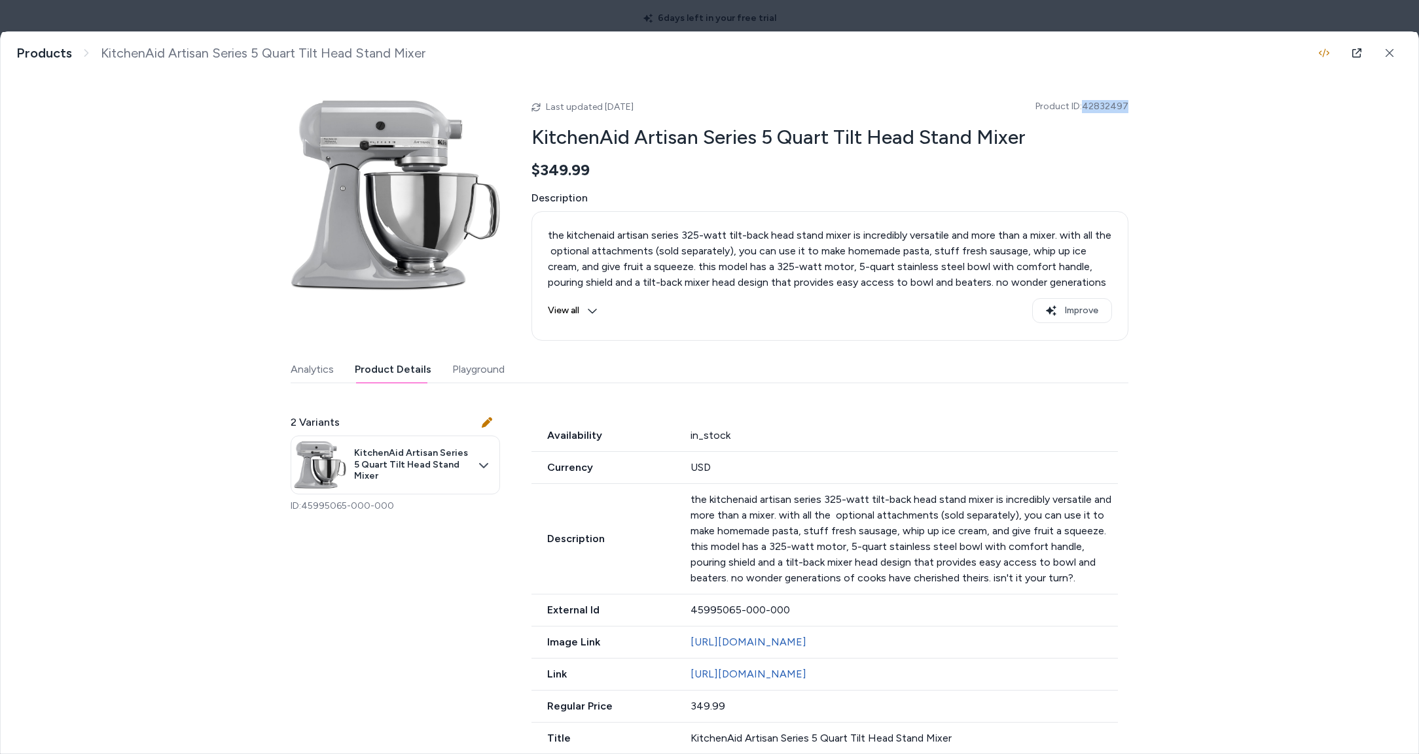
drag, startPoint x: 1128, startPoint y: 109, endPoint x: 1088, endPoint y: 110, distance: 39.9
click at [1086, 109] on div "KitchenAid Artisan Series 5 Quart Tilt Head Stand Mixer the kitchenaid artisan …" at bounding box center [709, 393] width 1417 height 722
copy span "42832497"
click at [1150, 103] on div "KitchenAid Artisan Series 5 Quart Tilt Head Stand Mixer the kitchenaid artisan …" at bounding box center [709, 393] width 1417 height 722
drag, startPoint x: 1060, startPoint y: 106, endPoint x: 1022, endPoint y: 106, distance: 38.0
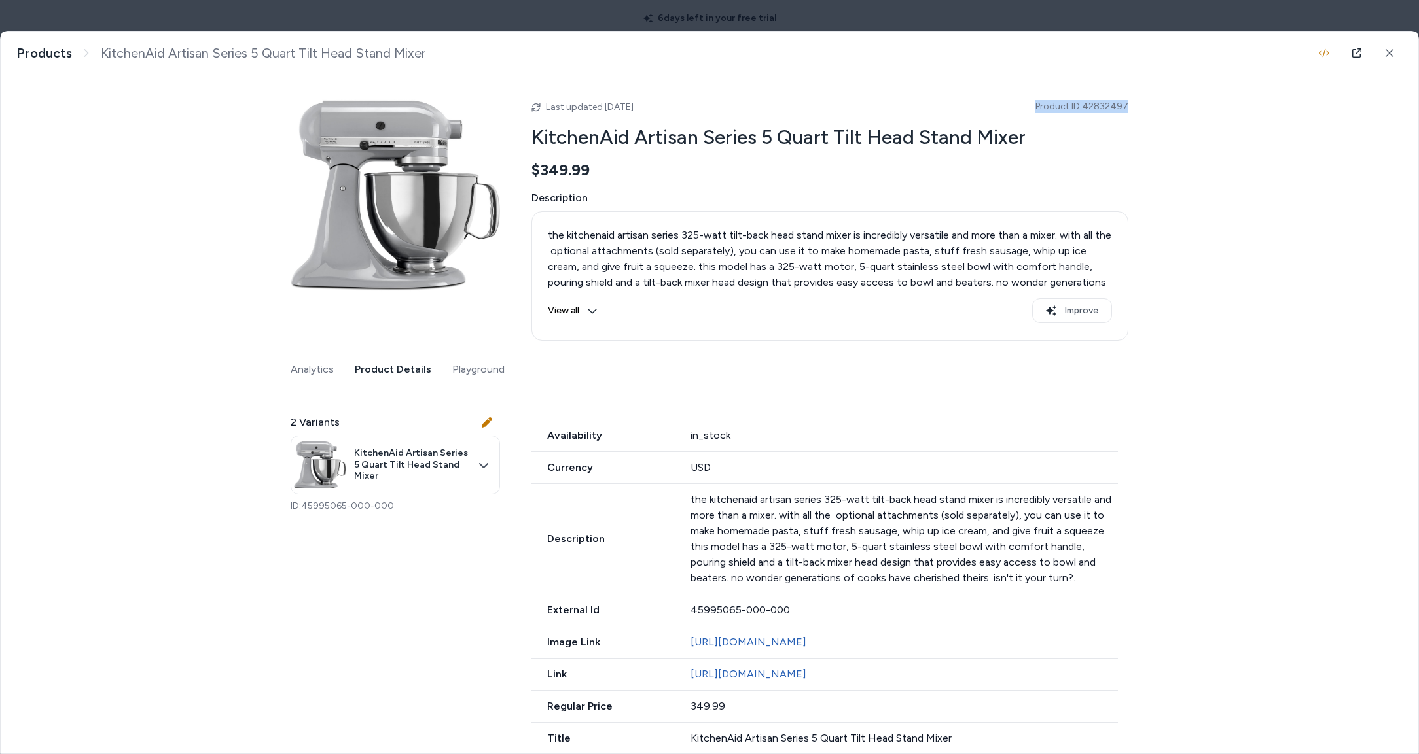
click at [1022, 106] on div "KitchenAid Artisan Series 5 Quart Tilt Head Stand Mixer the kitchenaid artisan …" at bounding box center [709, 393] width 1417 height 722
click at [1054, 185] on div "Last updated Aug 28, 2025 Product ID: 42832497 KitchenAid Artisan Series 5 Quar…" at bounding box center [829, 216] width 597 height 250
click at [767, 681] on link "http://www.bedbathandbeyond.com/Home-Garden/KitchenAid-Artisan-Series-5-Quart-T…" at bounding box center [748, 674] width 116 height 12
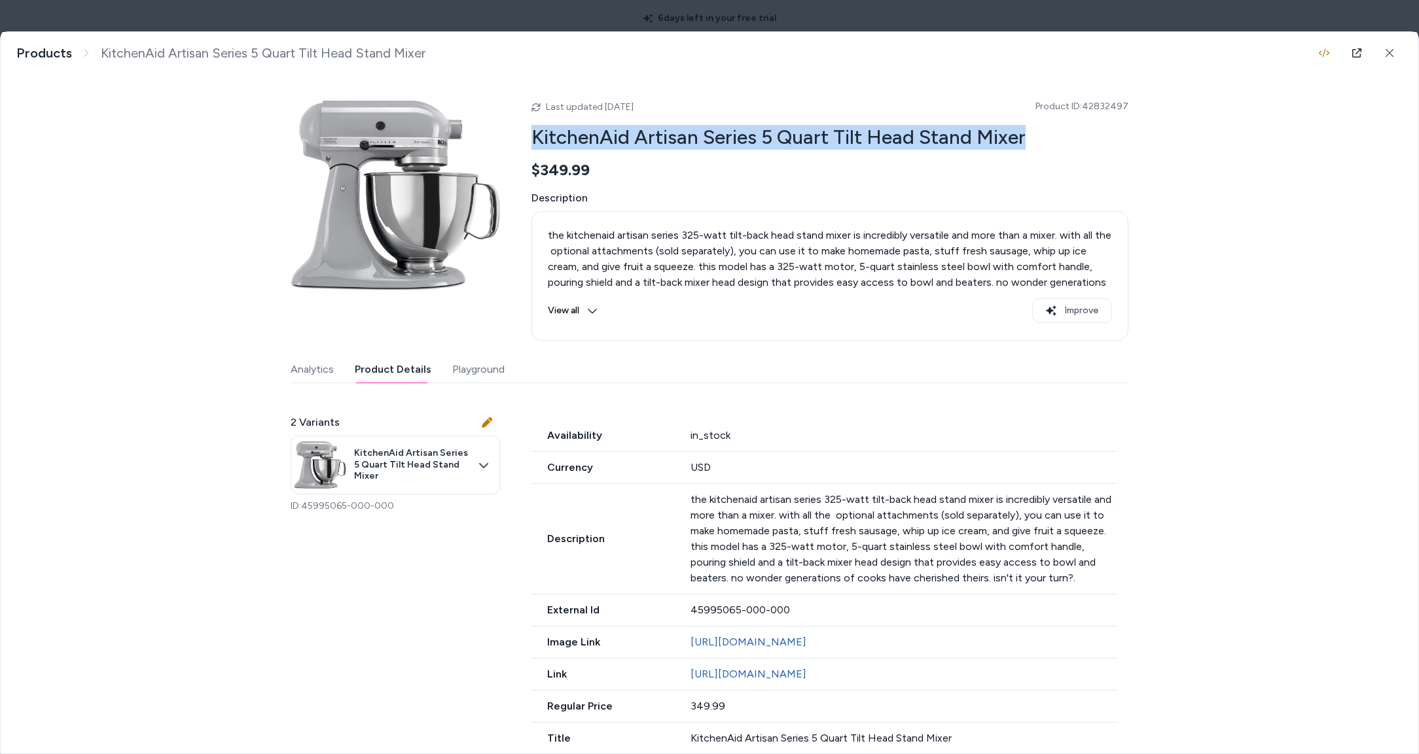
drag, startPoint x: 532, startPoint y: 137, endPoint x: 1064, endPoint y: 142, distance: 532.0
click at [1064, 142] on h2 "KitchenAid Artisan Series 5 Quart Tilt Head Stand Mixer" at bounding box center [829, 137] width 597 height 25
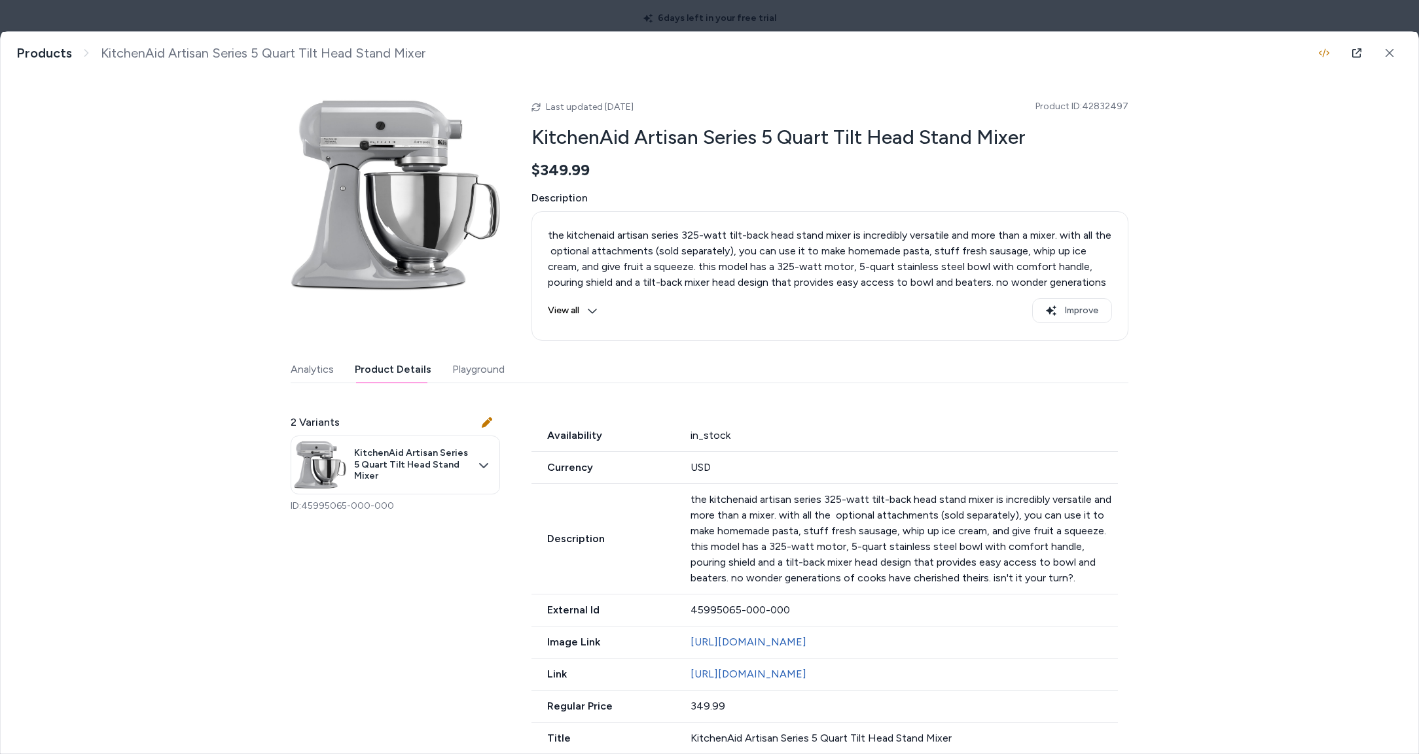
drag, startPoint x: 995, startPoint y: 208, endPoint x: 963, endPoint y: 3, distance: 207.3
click at [994, 205] on div "Description the kitchenaid artisan series 325-watt tilt-back head stand mixer i…" at bounding box center [829, 265] width 597 height 151
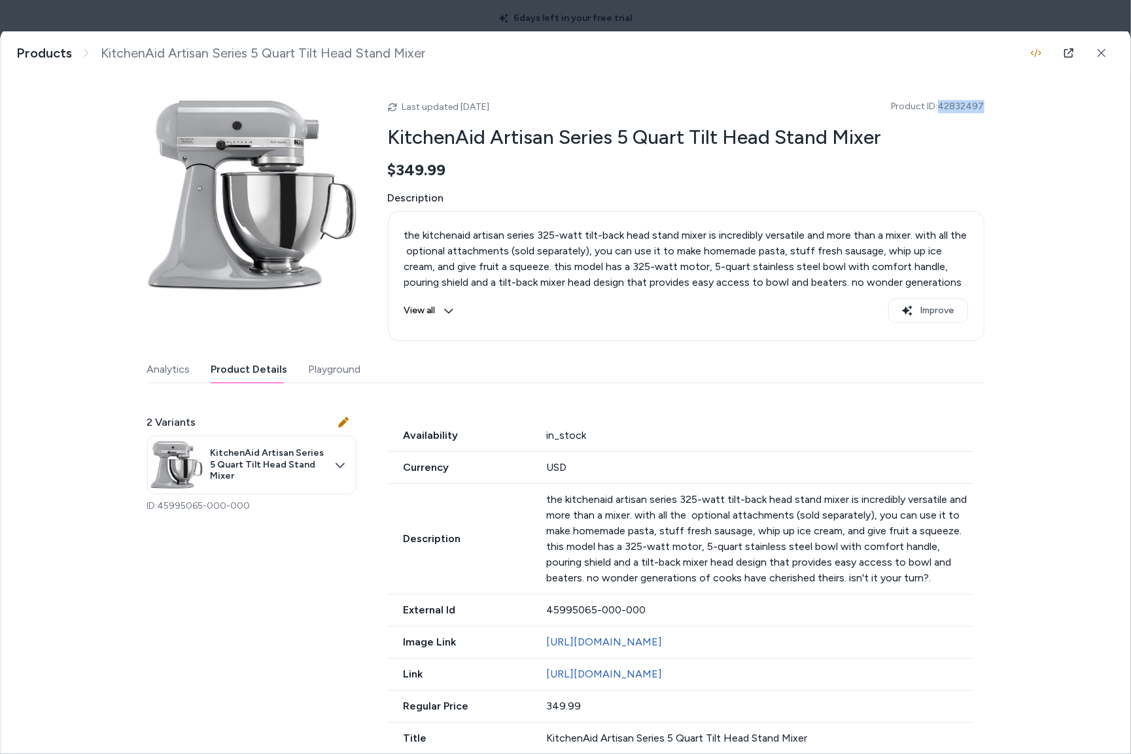
drag, startPoint x: 980, startPoint y: 109, endPoint x: 946, endPoint y: 109, distance: 34.7
click at [946, 109] on div "KitchenAid Artisan Series 5 Quart Tilt Head Stand Mixer the kitchenaid artisan …" at bounding box center [566, 393] width 1130 height 722
copy span "2832497"
copy span "42832497"
drag, startPoint x: 195, startPoint y: 506, endPoint x: 220, endPoint y: 470, distance: 43.7
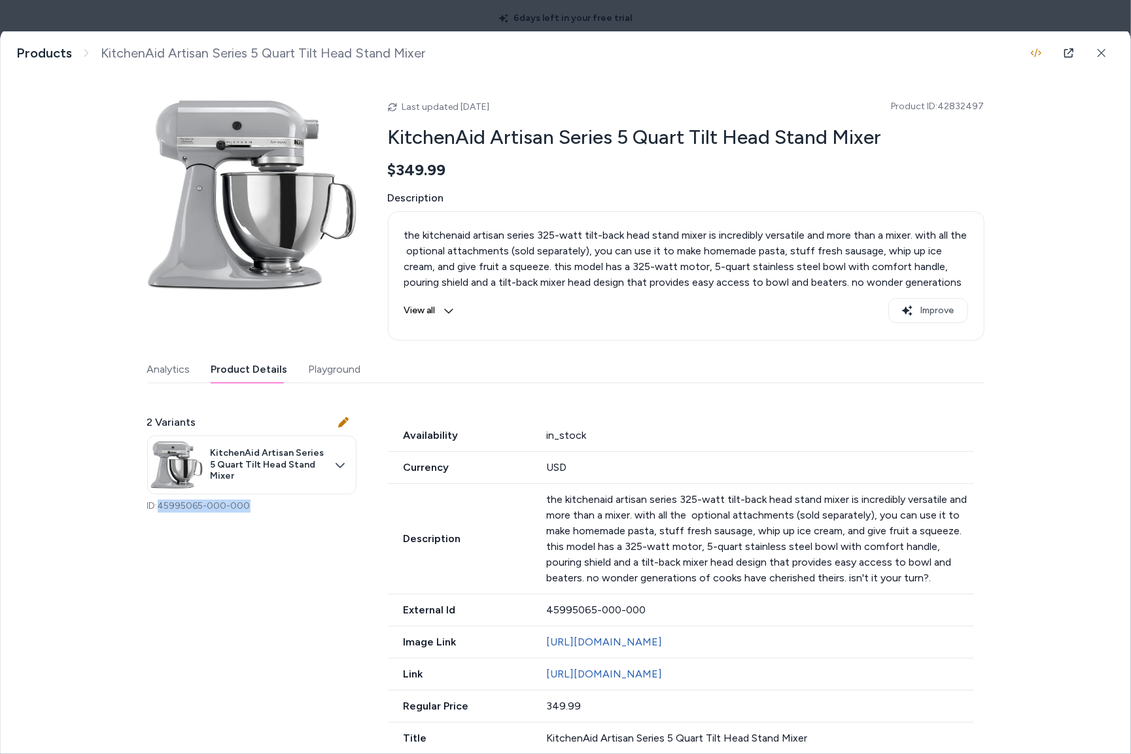
click at [162, 509] on p "ID: 45995065-000-000" at bounding box center [251, 506] width 209 height 13
copy p "45995065-000-000"
drag, startPoint x: 963, startPoint y: 110, endPoint x: 944, endPoint y: 111, distance: 19.0
click at [944, 111] on div "KitchenAid Artisan Series 5 Quart Tilt Head Stand Mixer the kitchenaid artisan …" at bounding box center [566, 393] width 1130 height 722
copy span "42832497"
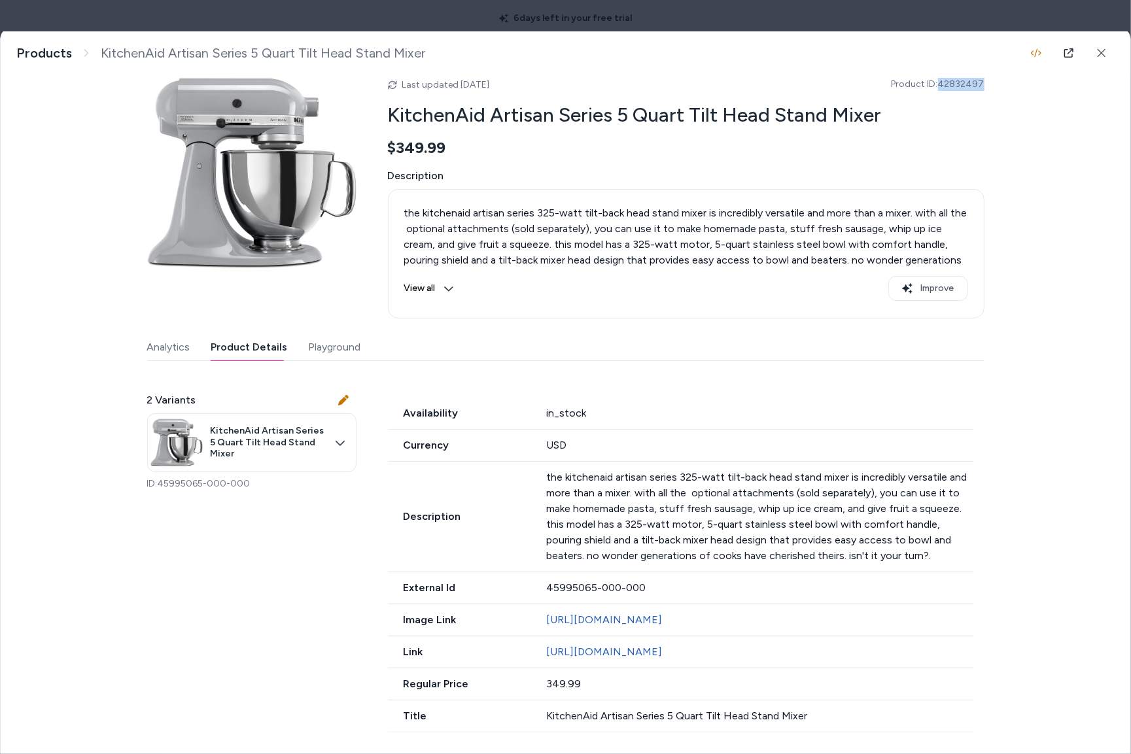
scroll to position [0, 0]
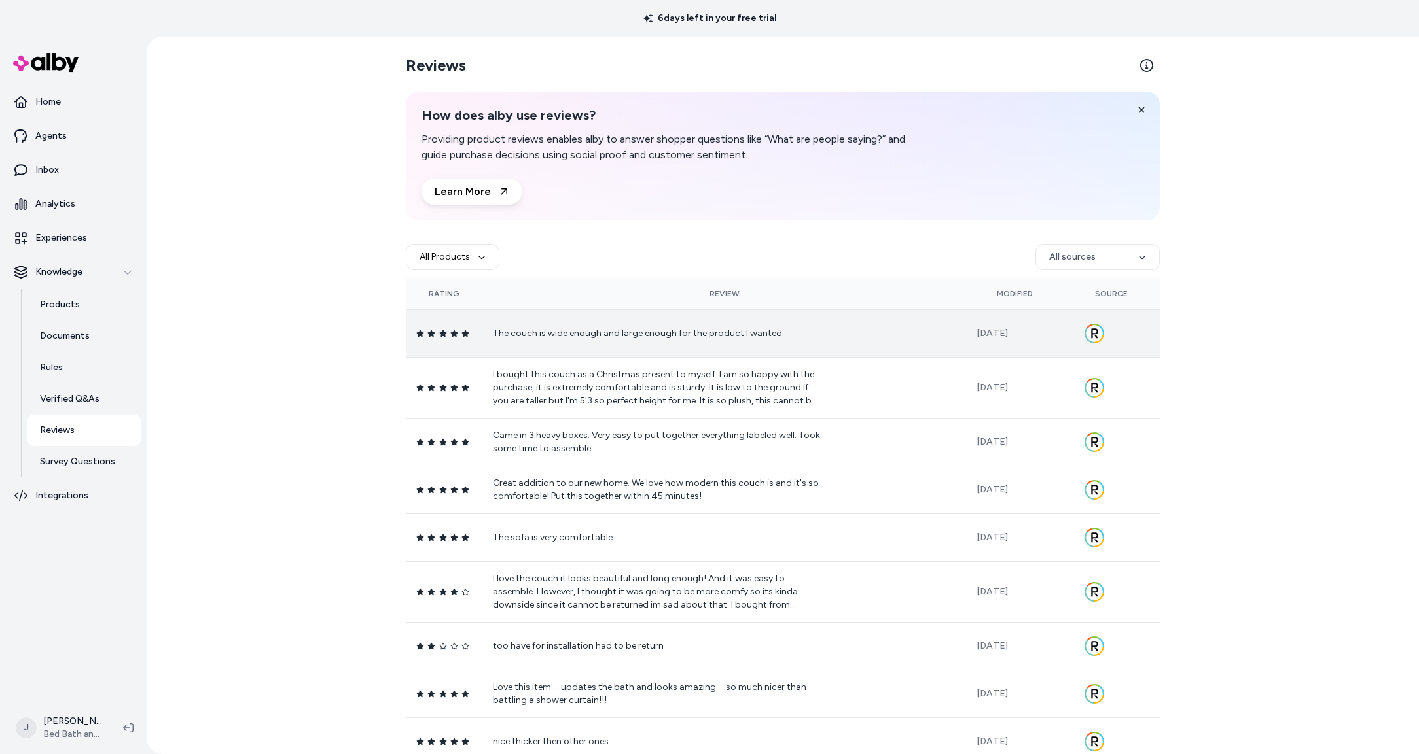
click at [707, 334] on p "The couch is wide enough and large enough for the product I wanted." at bounding box center [656, 333] width 327 height 13
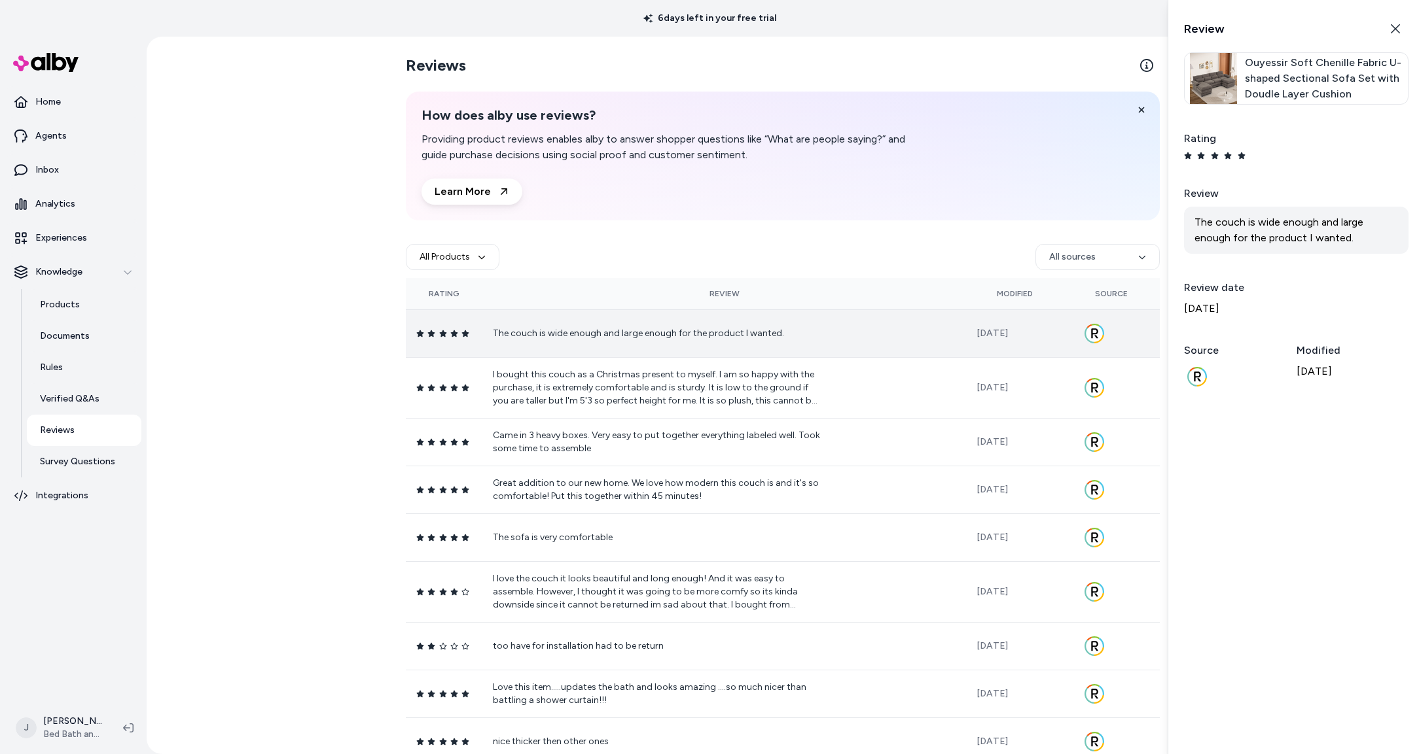
click at [1394, 26] on icon "button" at bounding box center [1395, 29] width 10 height 10
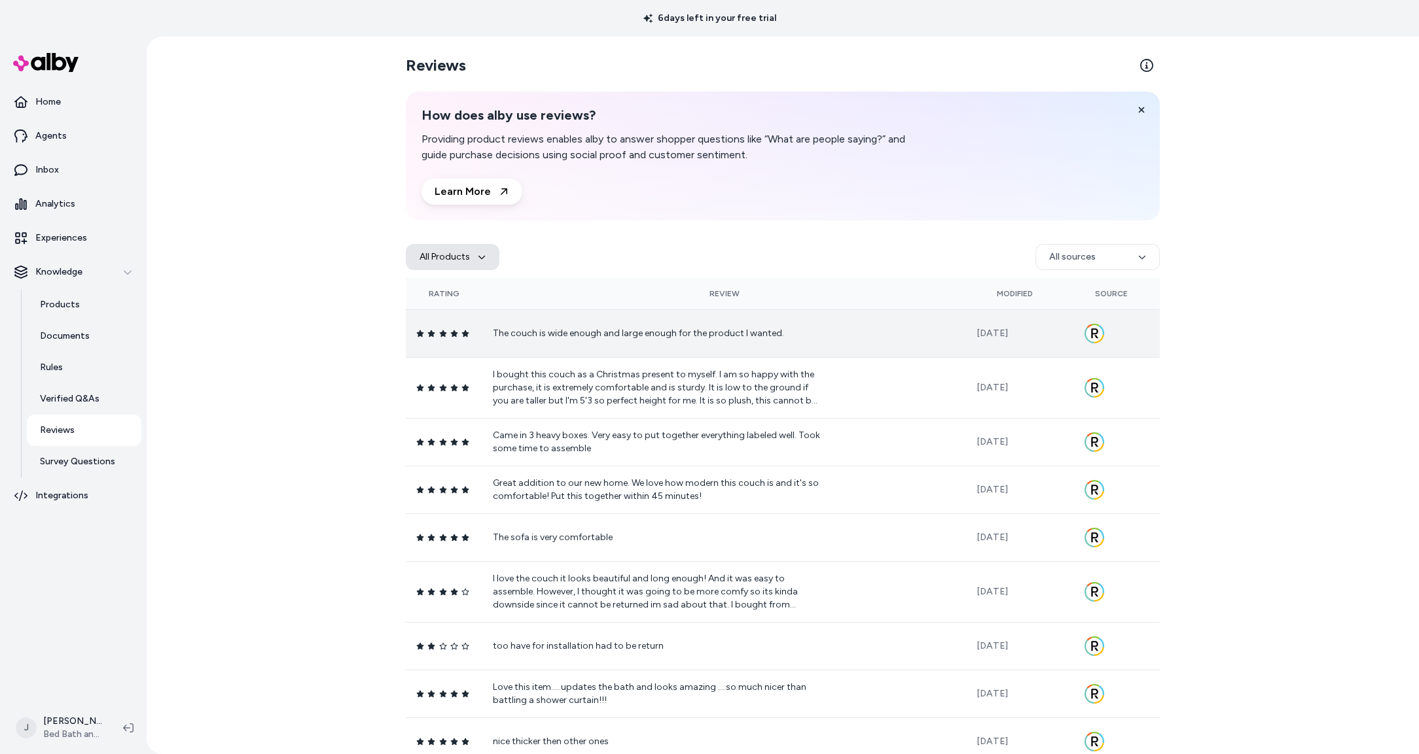
click at [470, 252] on button "All Products" at bounding box center [453, 257] width 94 height 26
click at [482, 295] on input "Search products..." at bounding box center [500, 297] width 166 height 26
paste input "********"
type input "********"
click at [506, 338] on span "KitchenAid Artisan Series 5 Quart Tilt Head Stand Mixer" at bounding box center [515, 334] width 120 height 13
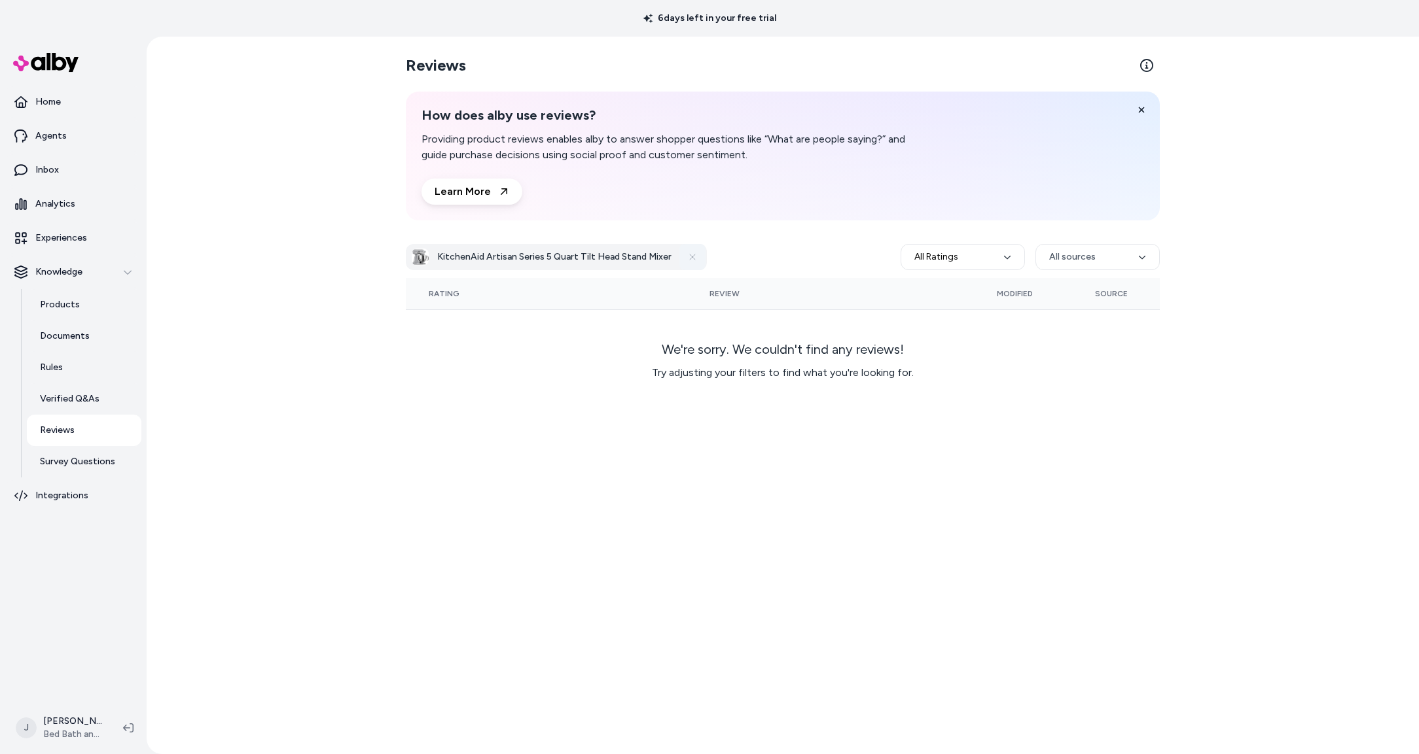
click at [688, 259] on icon at bounding box center [692, 257] width 10 height 10
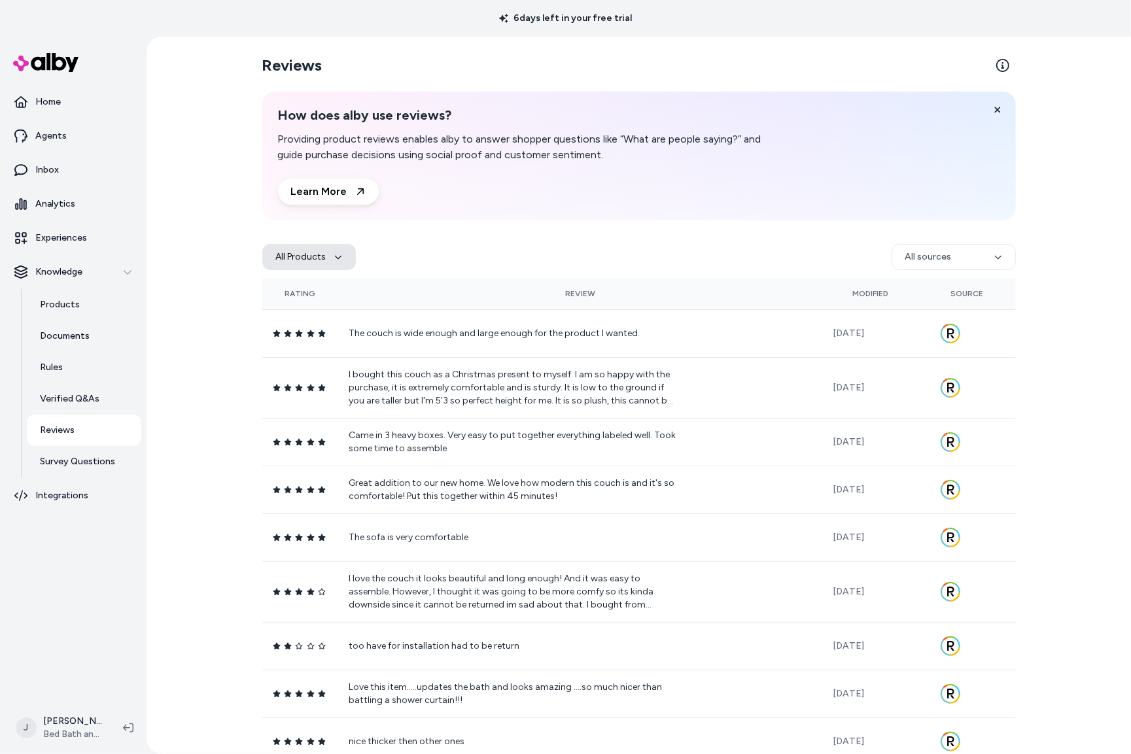
drag, startPoint x: 286, startPoint y: 255, endPoint x: 300, endPoint y: 260, distance: 15.1
click at [290, 256] on button "All Products" at bounding box center [309, 257] width 94 height 26
click at [340, 297] on input "Search products..." at bounding box center [357, 297] width 166 height 26
type input "********"
click at [334, 336] on span "KitchenAid Artisan Series 5 Quart Tilt Head Stand Mixer" at bounding box center [372, 334] width 120 height 13
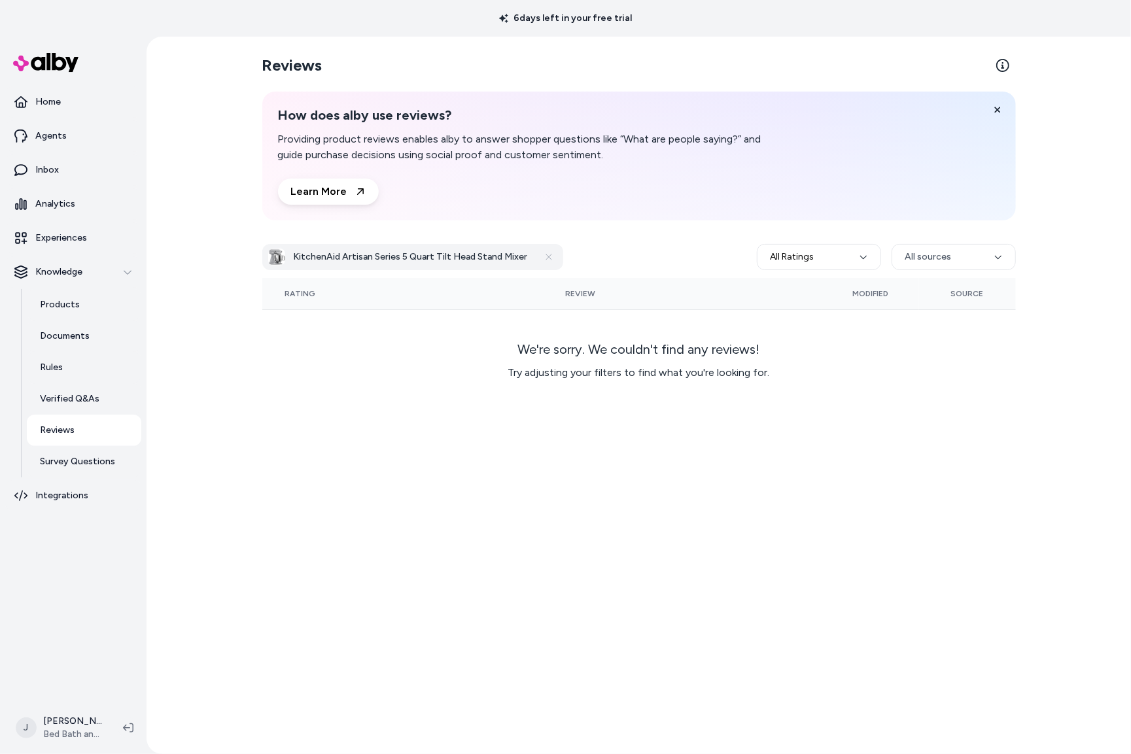
click at [363, 263] on h3 "KitchenAid Artisan Series 5 Quart Tilt Head Stand Mixer" at bounding box center [411, 257] width 234 height 13
drag, startPoint x: 542, startPoint y: 255, endPoint x: 493, endPoint y: 263, distance: 49.7
click at [544, 257] on icon at bounding box center [549, 257] width 10 height 10
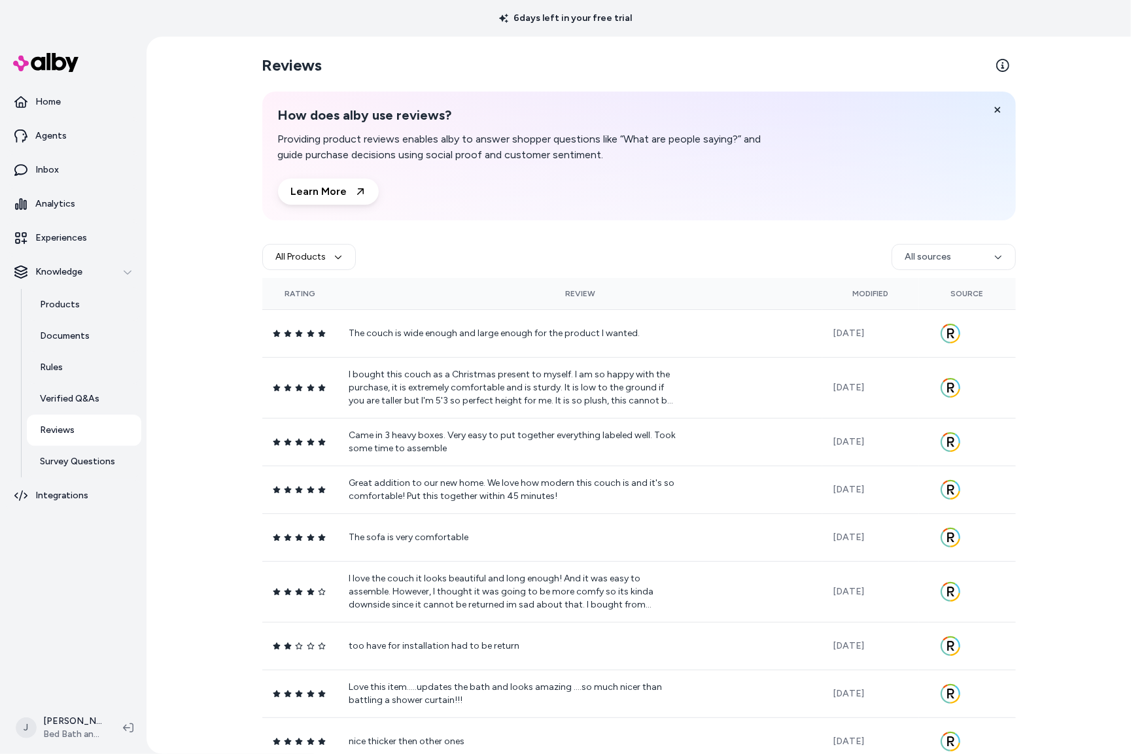
click at [542, 255] on div "All Products All sources" at bounding box center [639, 257] width 754 height 42
click at [321, 253] on button "All Products" at bounding box center [309, 257] width 94 height 26
click at [315, 300] on input "Search products..." at bounding box center [357, 297] width 166 height 26
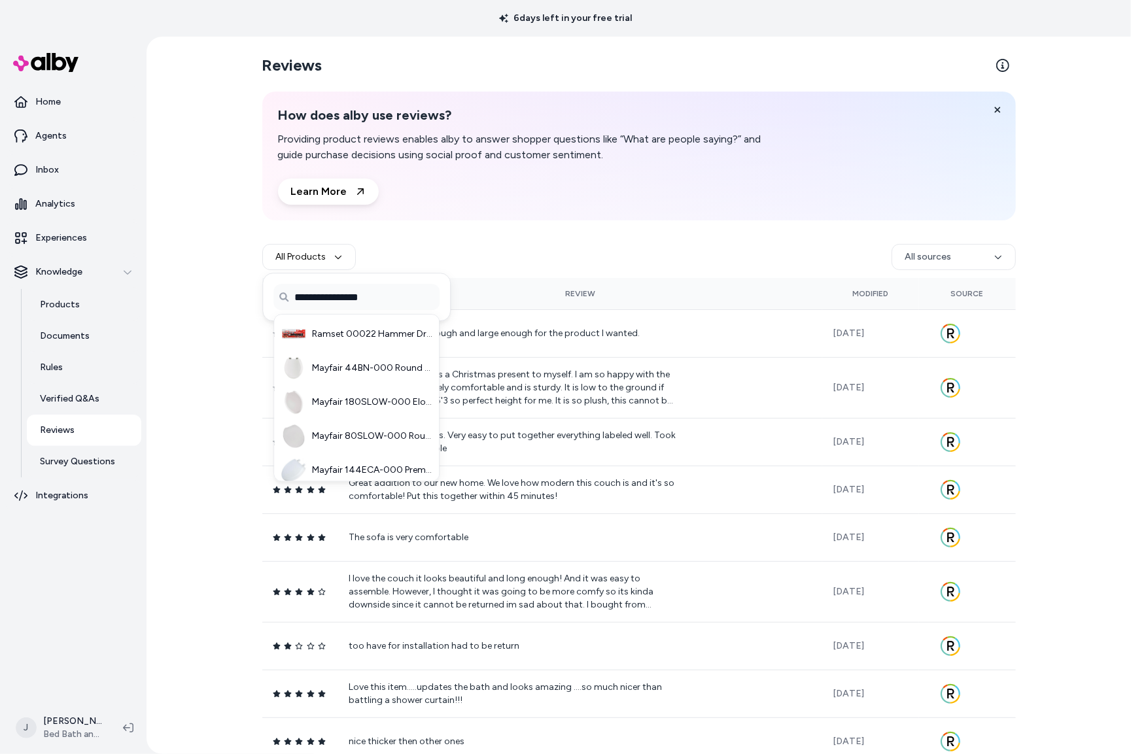
drag, startPoint x: 344, startPoint y: 300, endPoint x: 391, endPoint y: 296, distance: 47.2
click at [345, 300] on input "**********" at bounding box center [357, 297] width 166 height 26
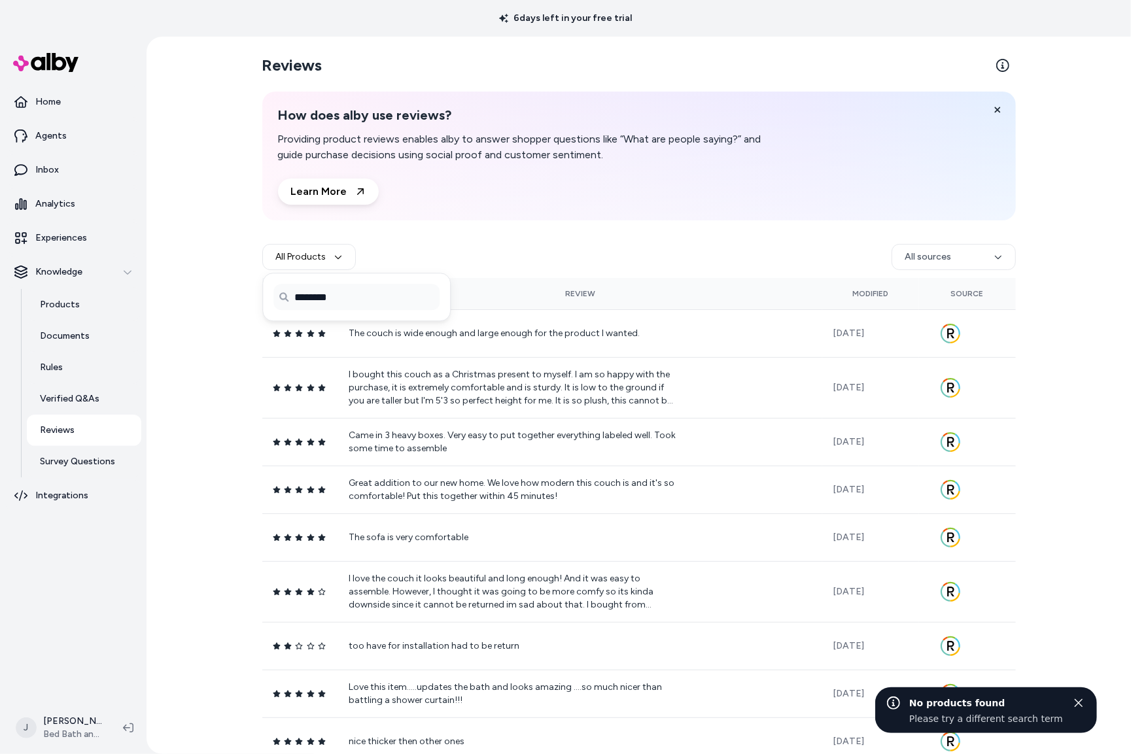
type input "********"
click at [419, 242] on div "All Products All sources" at bounding box center [639, 257] width 754 height 42
click at [319, 258] on button "All Products" at bounding box center [309, 257] width 94 height 26
click at [377, 298] on input "Search products..." at bounding box center [357, 297] width 166 height 26
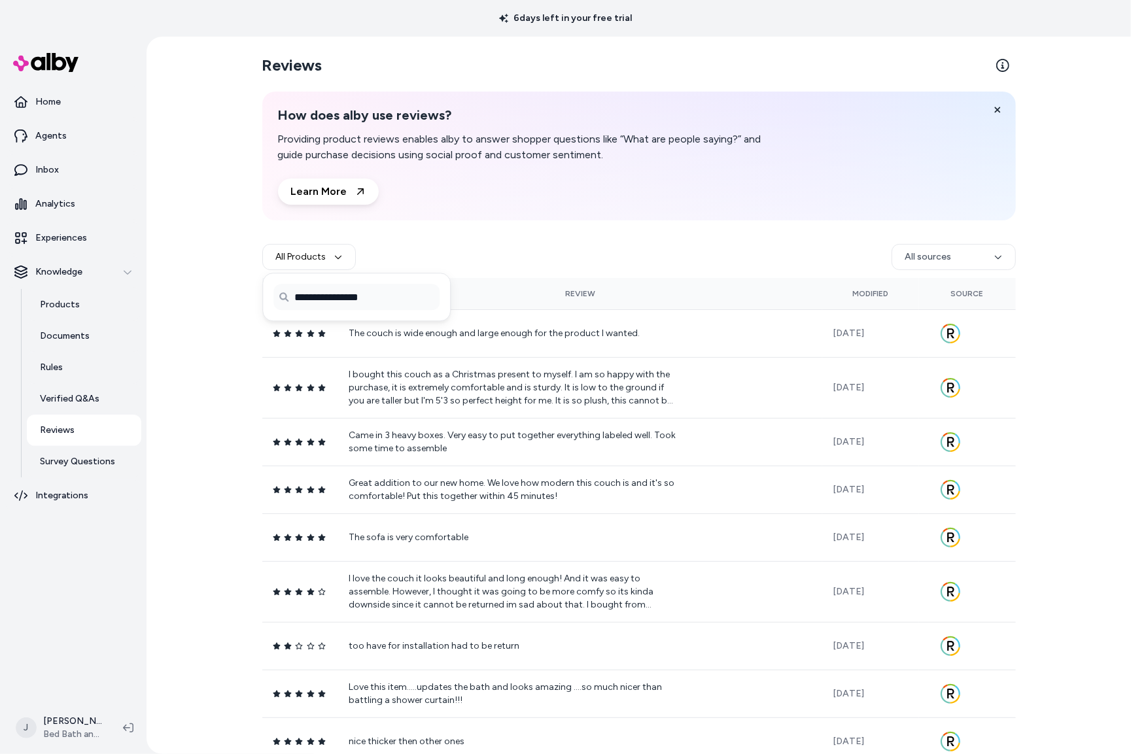
click at [351, 299] on input "**********" at bounding box center [357, 297] width 166 height 26
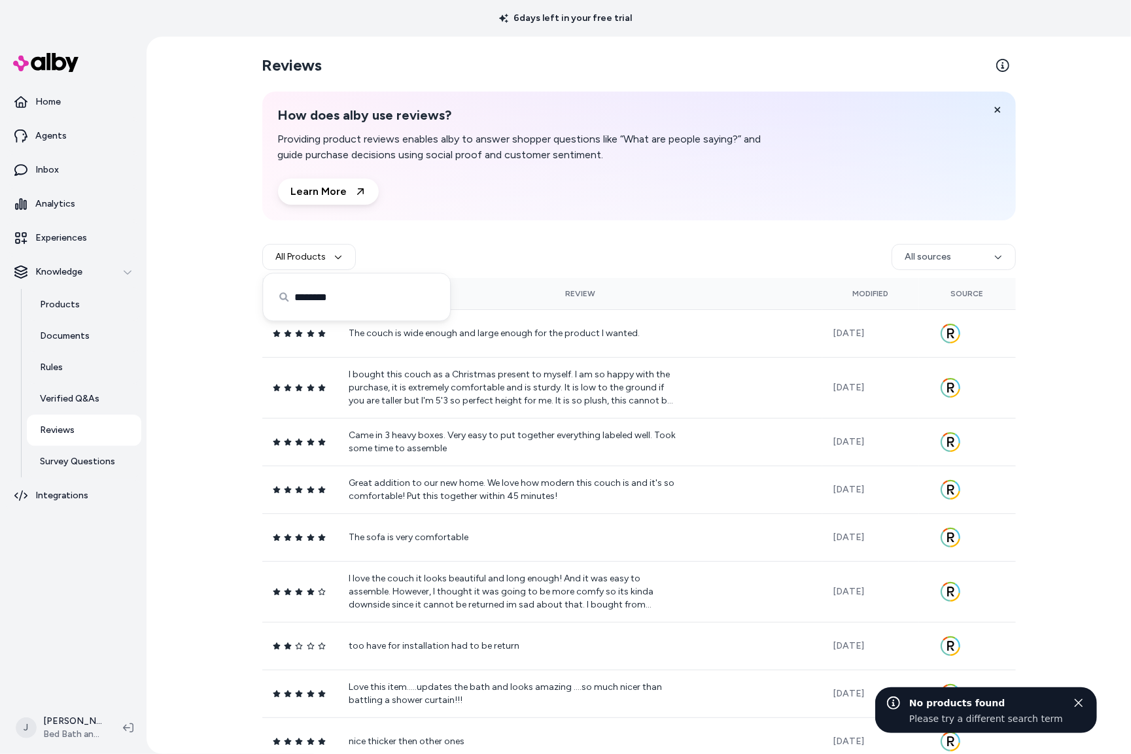
click at [371, 288] on input "********" at bounding box center [357, 297] width 166 height 26
paste input
type input "********"
click at [340, 335] on span "KitchenAid Artisan Series 5 Quart Tilt Head Stand Mixer" at bounding box center [372, 334] width 120 height 13
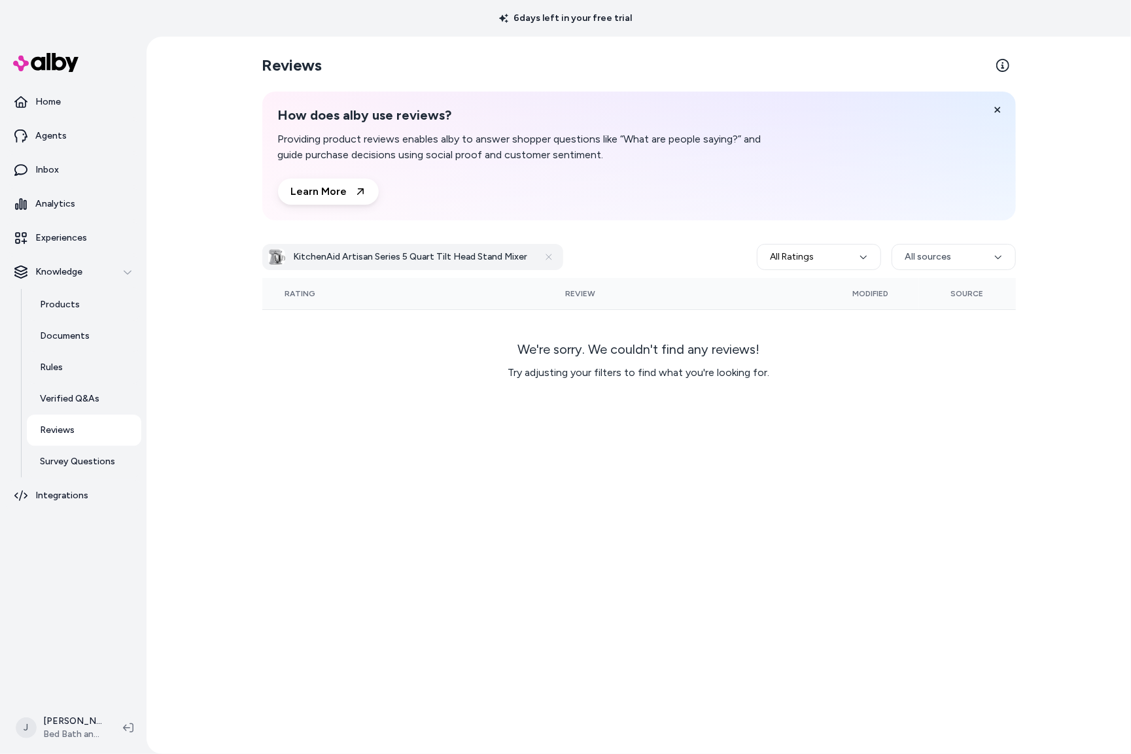
drag, startPoint x: 595, startPoint y: 366, endPoint x: 624, endPoint y: 363, distance: 29.0
click at [606, 365] on p "Try adjusting your filters to find what you're looking for." at bounding box center [639, 373] width 262 height 16
click at [246, 524] on div "Reviews How does alby use reviews? Providing product reviews enables alby to an…" at bounding box center [640, 396] width 838 height 718
click at [479, 272] on div "KitchenAid Artisan Series 5 Quart Tilt Head Stand Mixer All Ratings All sources" at bounding box center [639, 257] width 754 height 42
drag, startPoint x: 441, startPoint y: 262, endPoint x: 434, endPoint y: 268, distance: 9.7
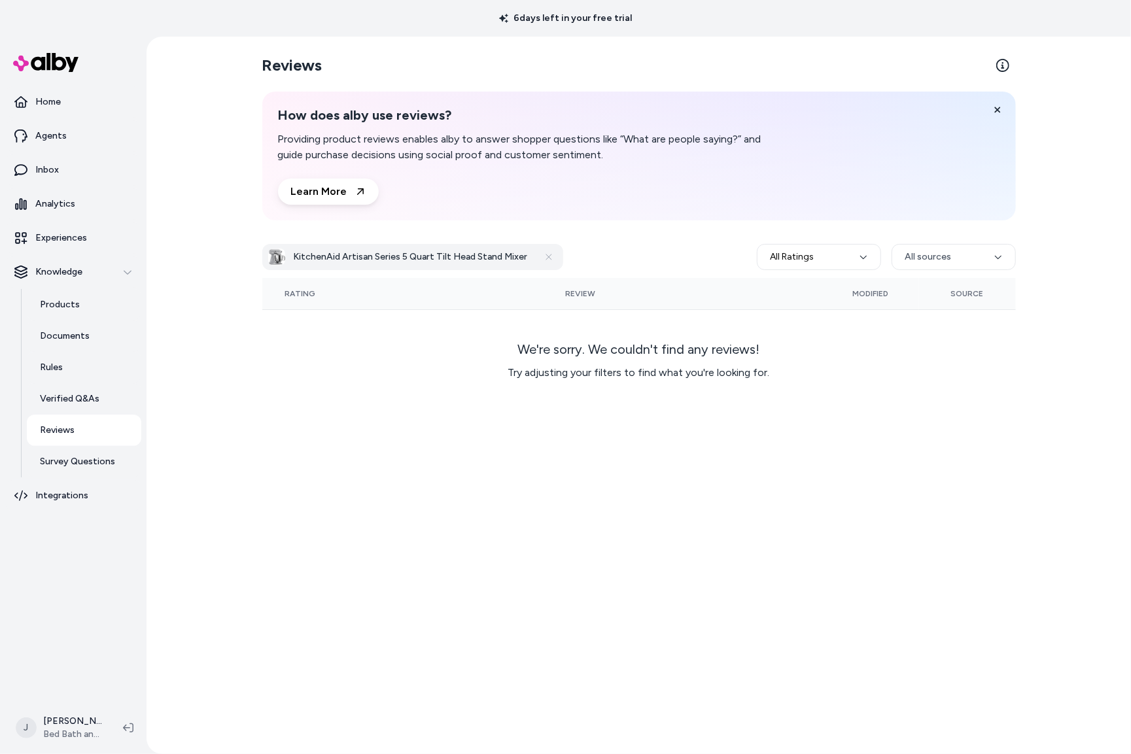
click at [441, 262] on h3 "KitchenAid Artisan Series 5 Quart Tilt Head Stand Mixer" at bounding box center [411, 257] width 234 height 13
drag, startPoint x: 365, startPoint y: 454, endPoint x: 377, endPoint y: 425, distance: 31.7
click at [366, 454] on div "Reviews How does alby use reviews? Providing product reviews enables alby to an…" at bounding box center [640, 396] width 838 height 718
